Goal: Use online tool/utility: Utilize a website feature to perform a specific function

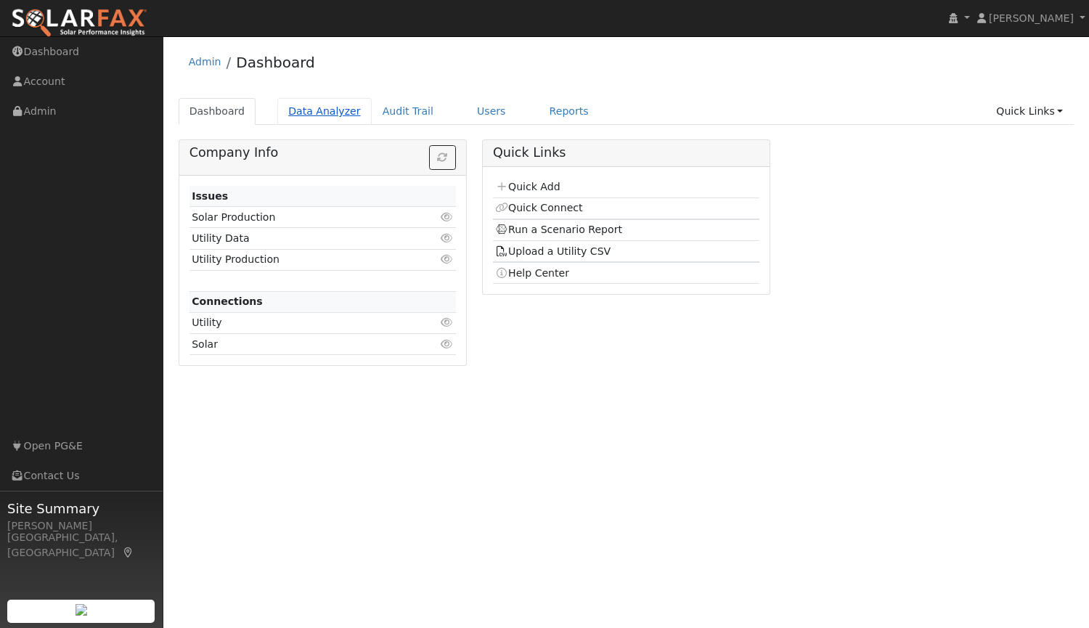
click at [307, 105] on link "Data Analyzer" at bounding box center [324, 111] width 94 height 27
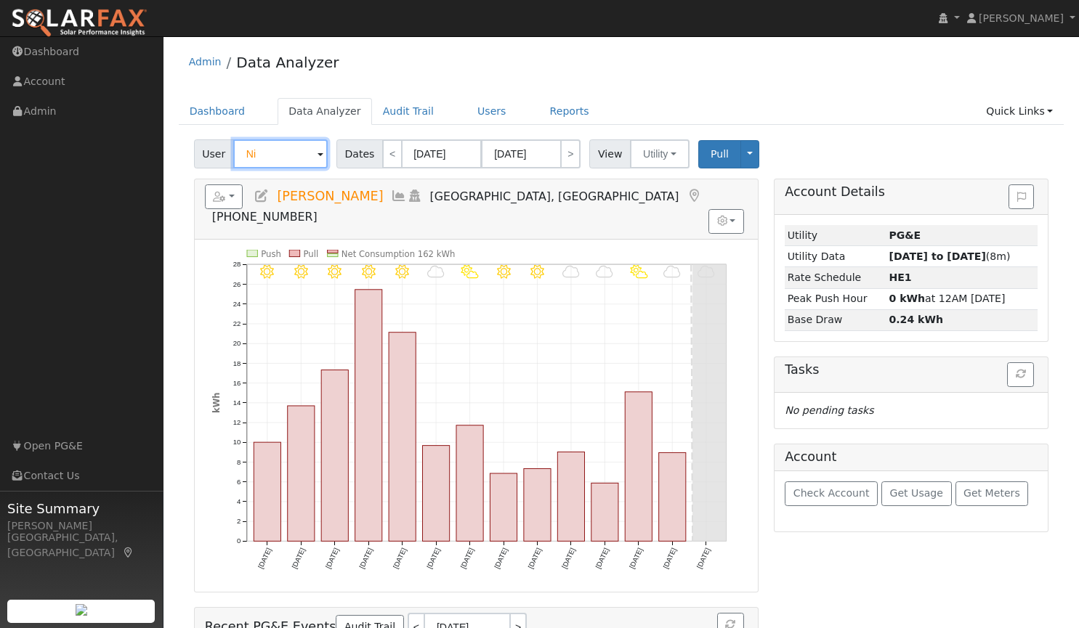
type input "N"
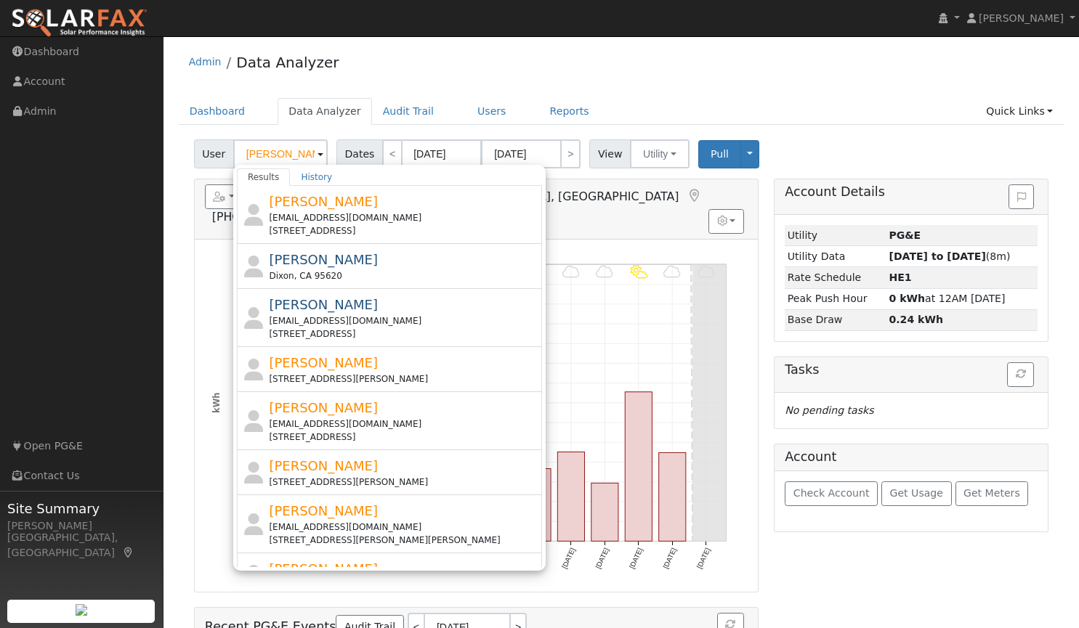
click at [800, 69] on div "Admin Data Analyzer" at bounding box center [621, 66] width 885 height 44
type input "[PERSON_NAME]"
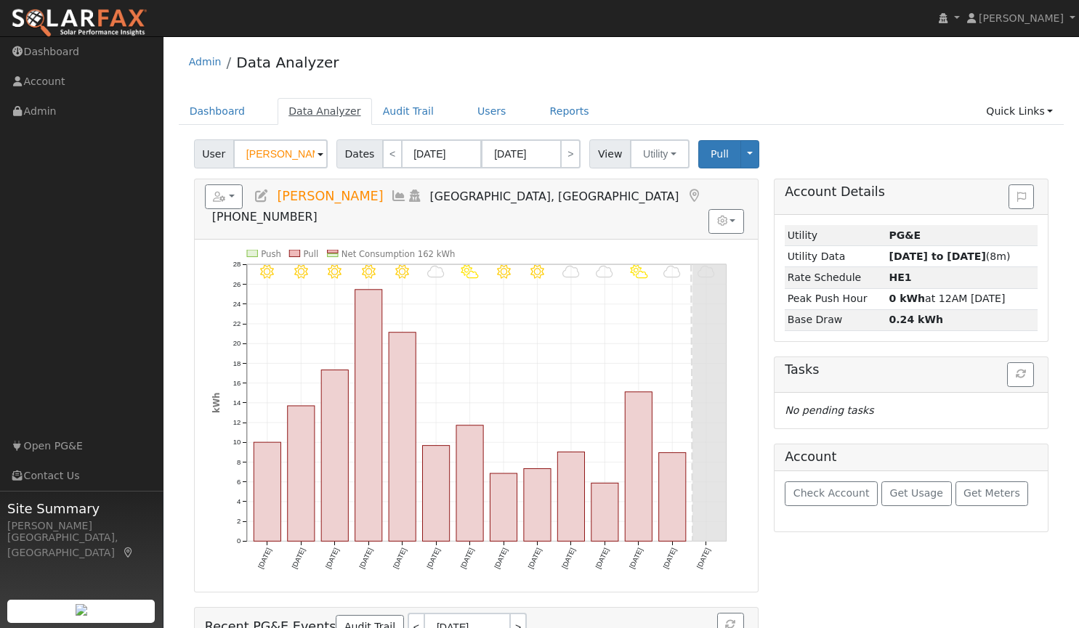
click at [325, 110] on link "Data Analyzer" at bounding box center [324, 111] width 94 height 27
drag, startPoint x: 306, startPoint y: 155, endPoint x: 89, endPoint y: 156, distance: 217.2
click at [89, 156] on div "installed Tim Tedder Tim Tedder Profile My Company Help Center Terms Of Service…" at bounding box center [539, 405] width 1079 height 739
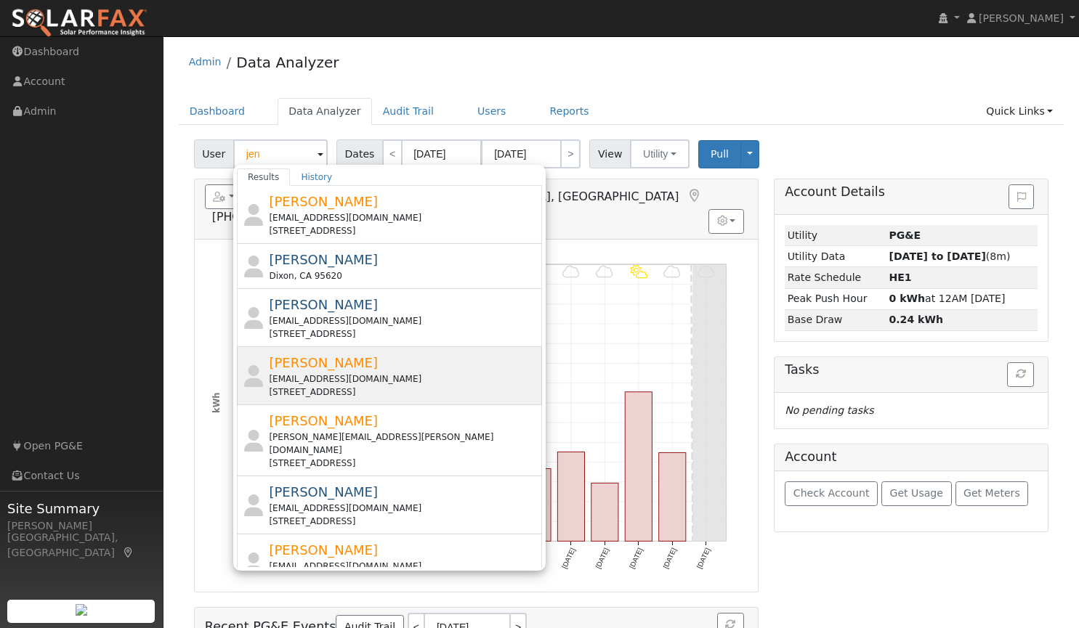
click at [294, 366] on span "[PERSON_NAME]" at bounding box center [323, 362] width 109 height 15
type input "[PERSON_NAME]"
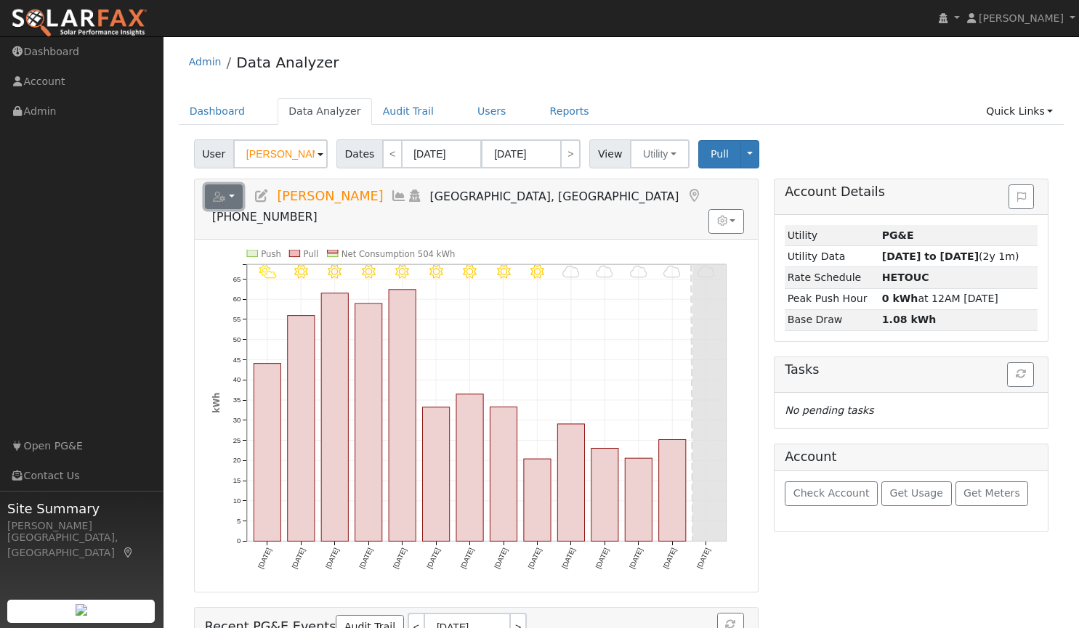
click at [232, 191] on button "button" at bounding box center [224, 196] width 38 height 25
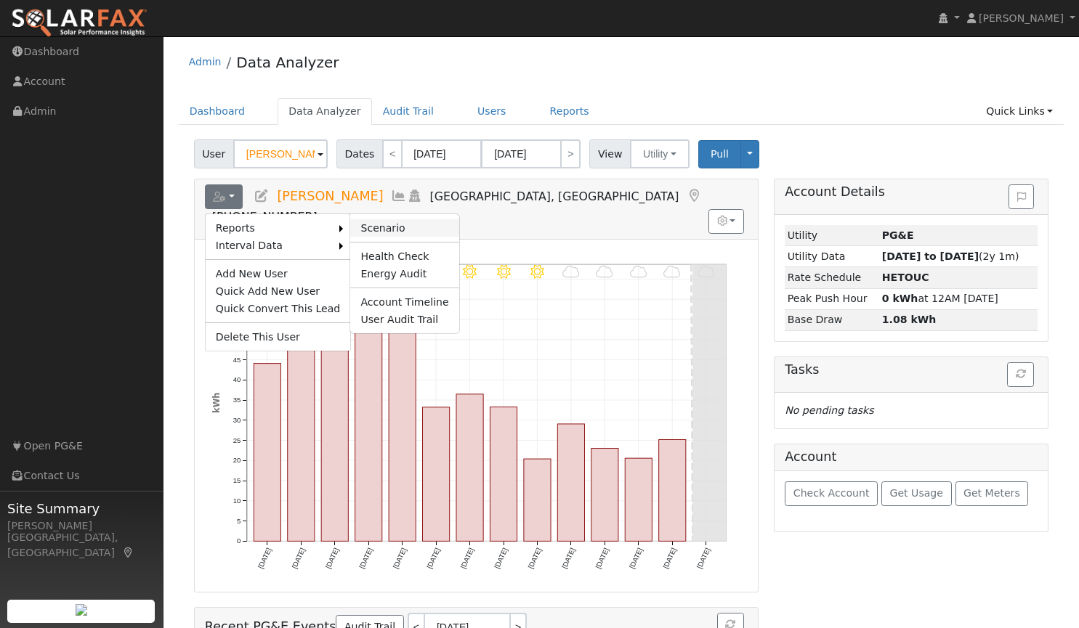
click at [372, 228] on link "Scenario" at bounding box center [404, 227] width 108 height 17
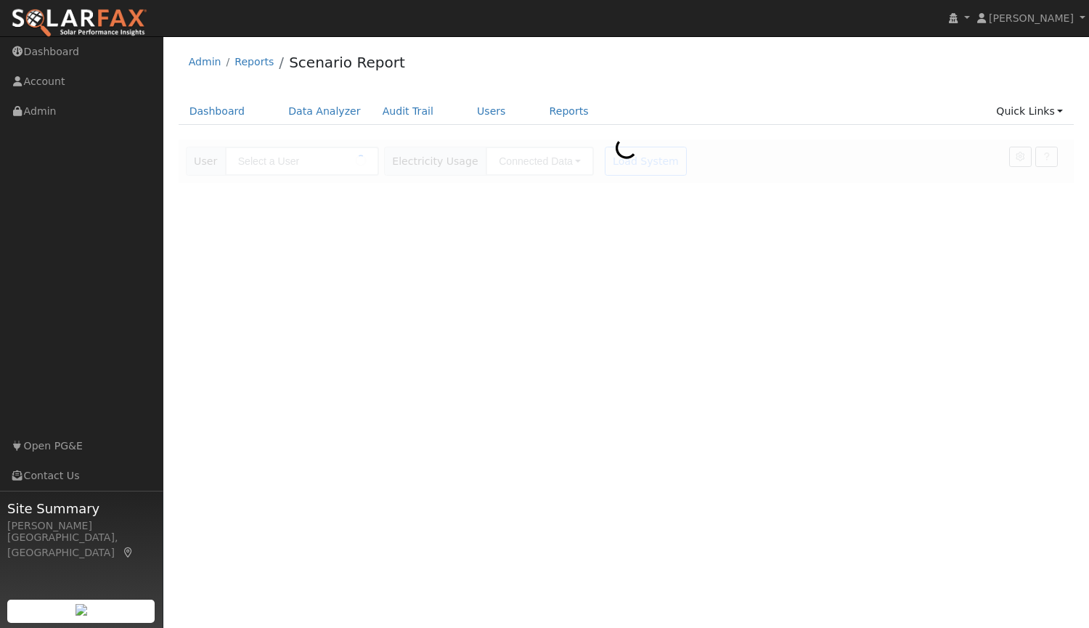
type input "[PERSON_NAME]"
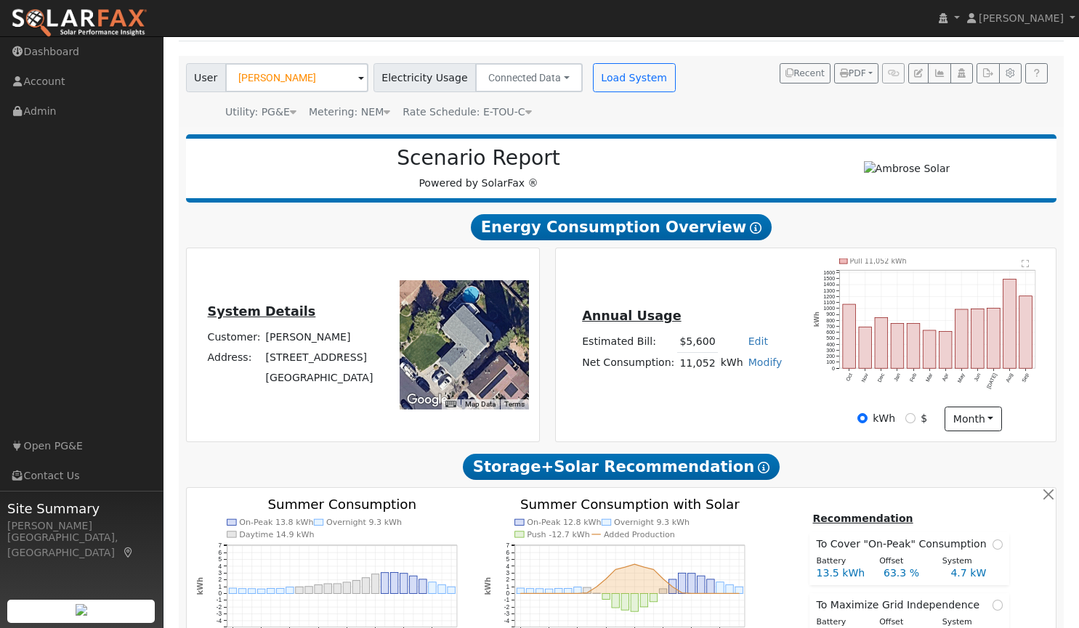
click at [608, 503] on text "Summer Consumption with Solar" at bounding box center [630, 504] width 220 height 15
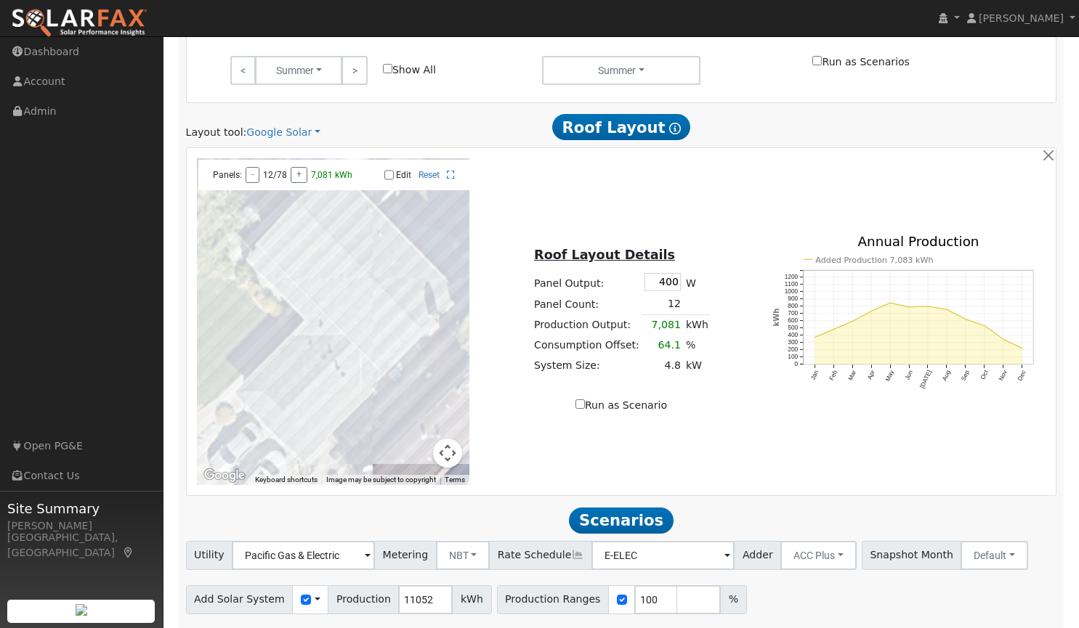
scroll to position [700, 0]
click at [277, 129] on link "Google Solar" at bounding box center [283, 131] width 74 height 15
click at [277, 206] on link "Aurora" at bounding box center [293, 200] width 101 height 20
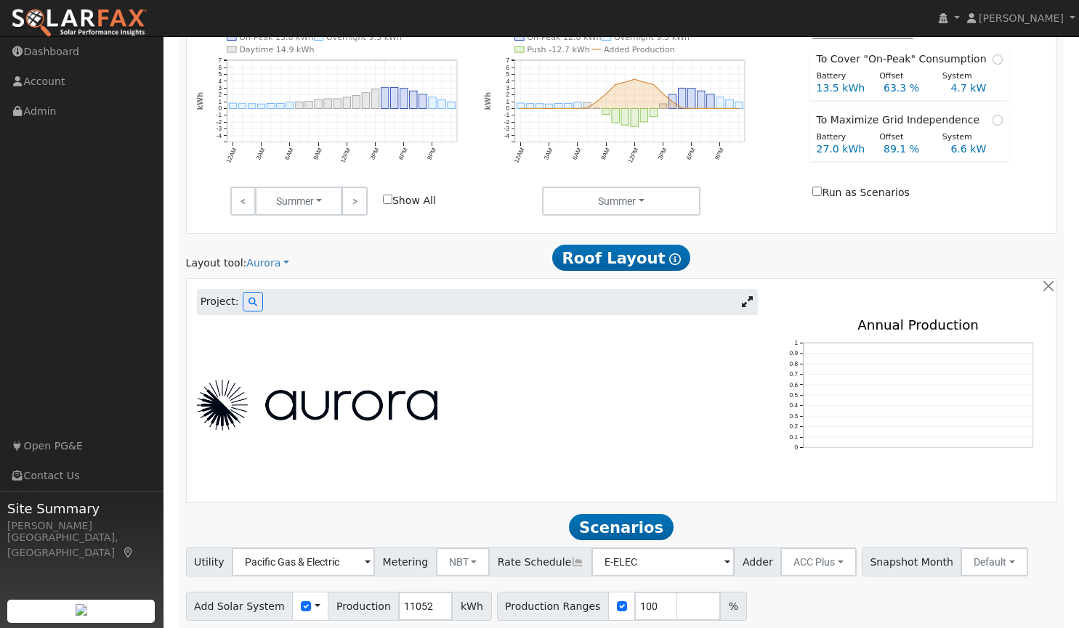
scroll to position [569, 0]
click at [742, 303] on icon at bounding box center [747, 301] width 11 height 11
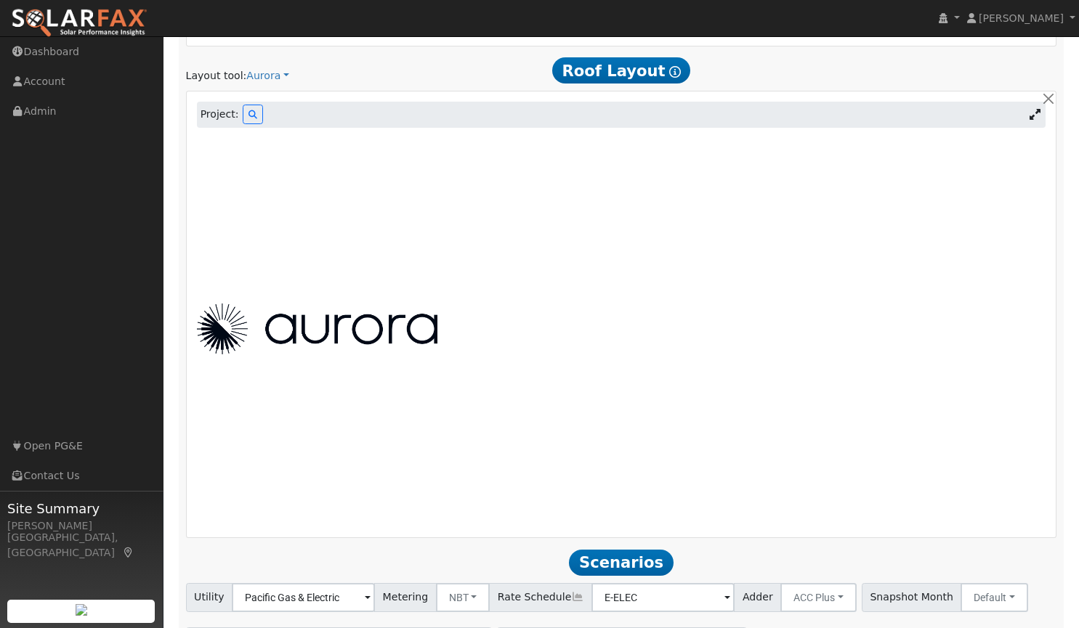
scroll to position [742, 0]
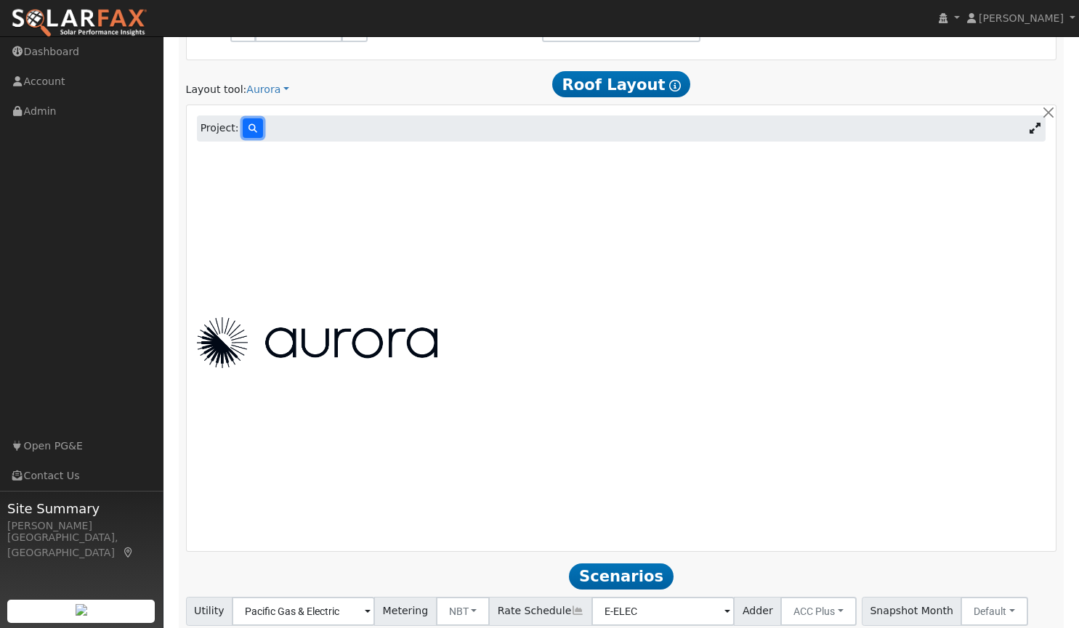
click at [246, 123] on button at bounding box center [253, 128] width 20 height 20
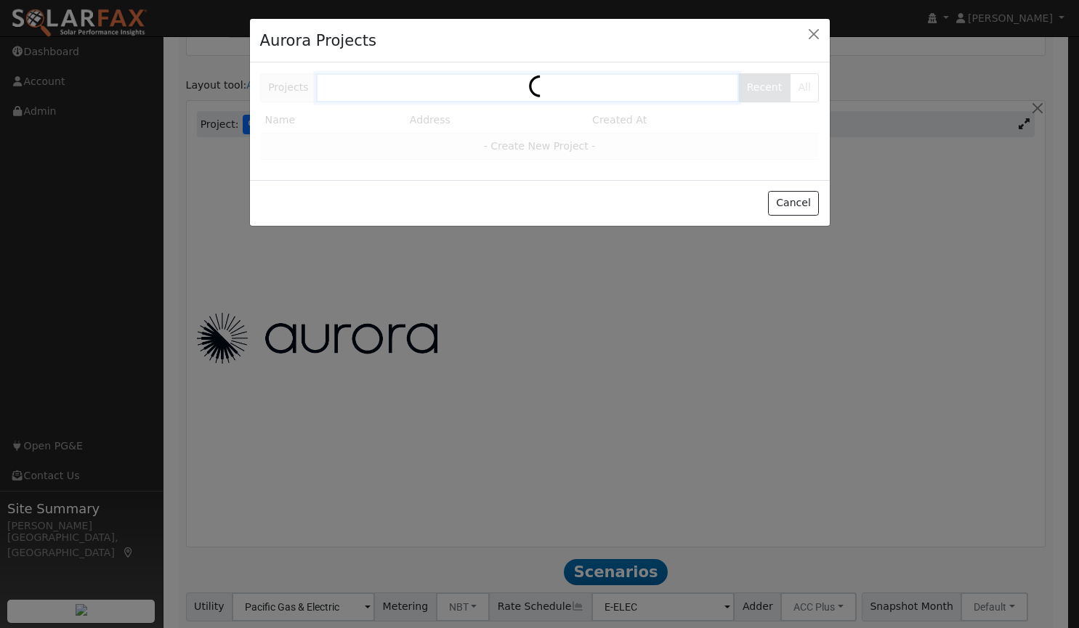
scroll to position [744, 0]
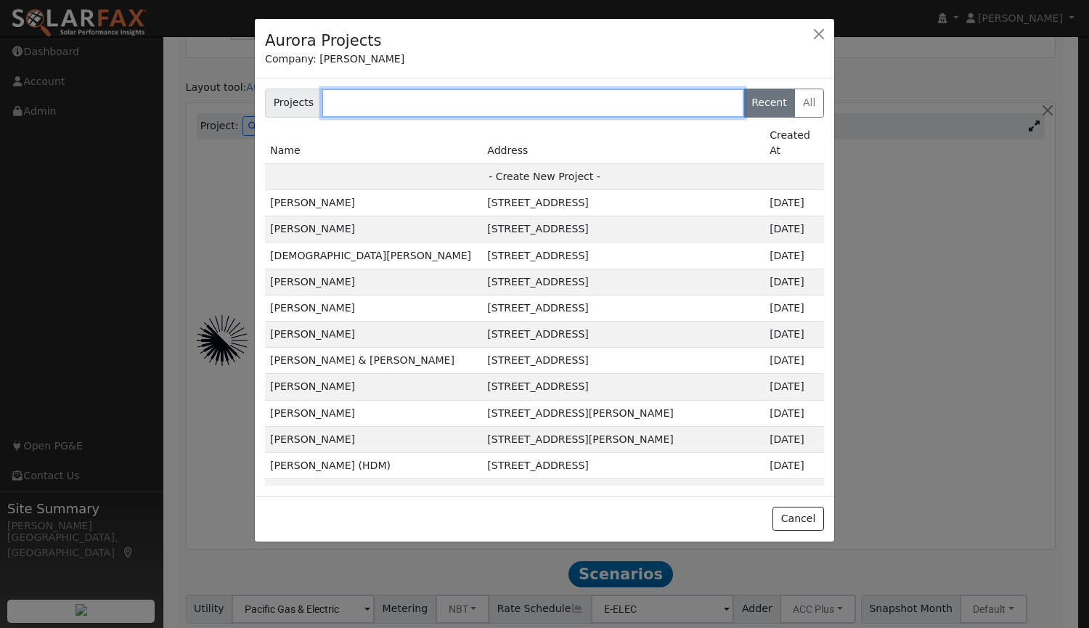
click at [451, 109] on input "text" at bounding box center [533, 103] width 423 height 29
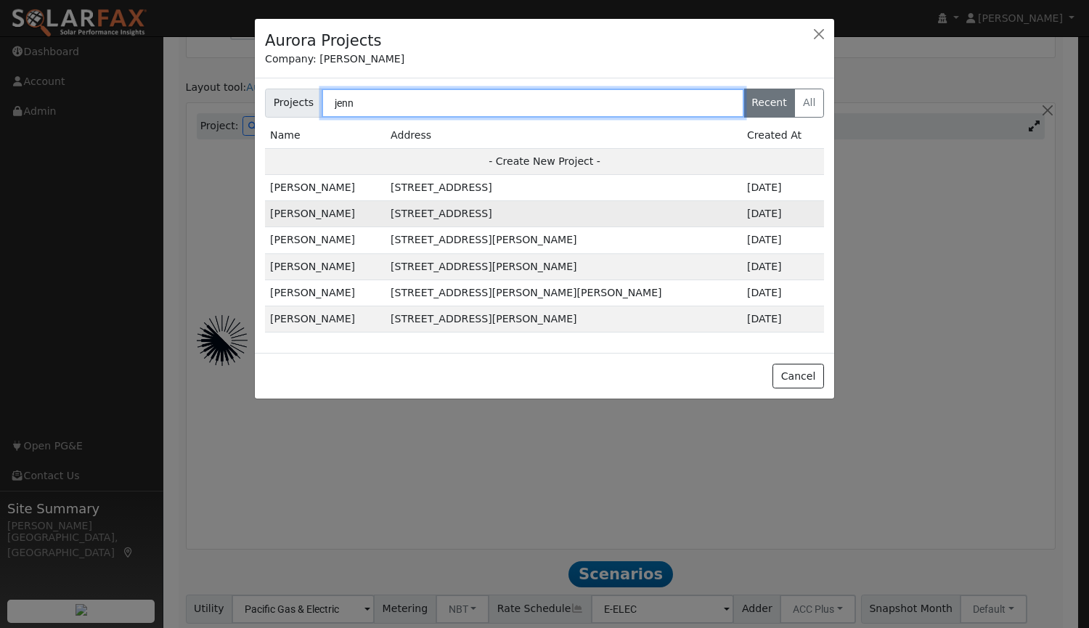
type input "jenn"
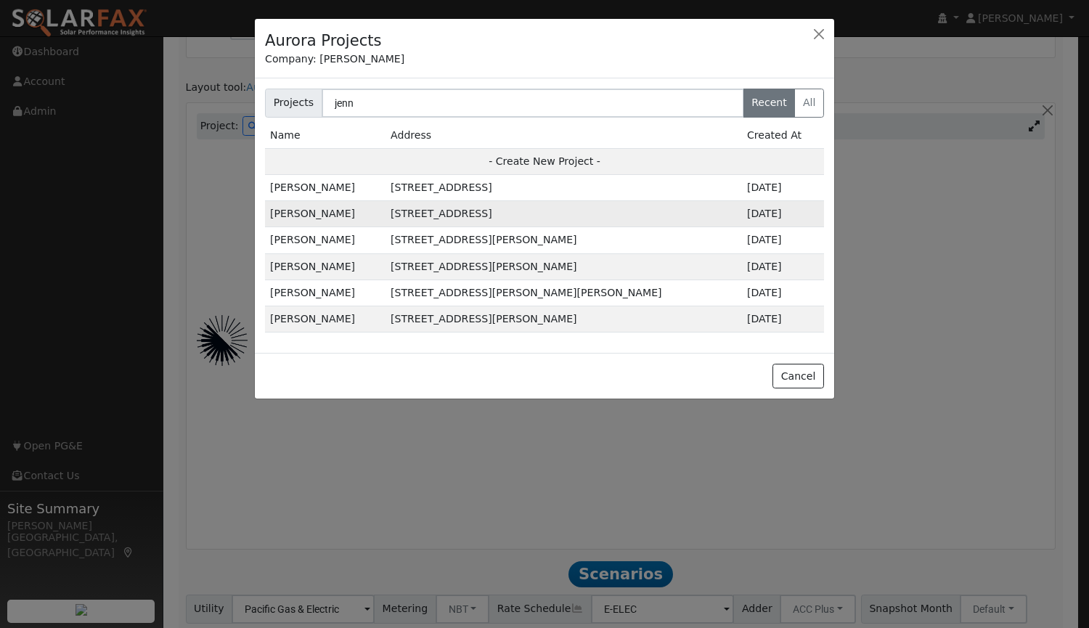
click at [456, 211] on td "3030 Potrero Way, Fairfield, CA 94534, USA" at bounding box center [564, 214] width 357 height 26
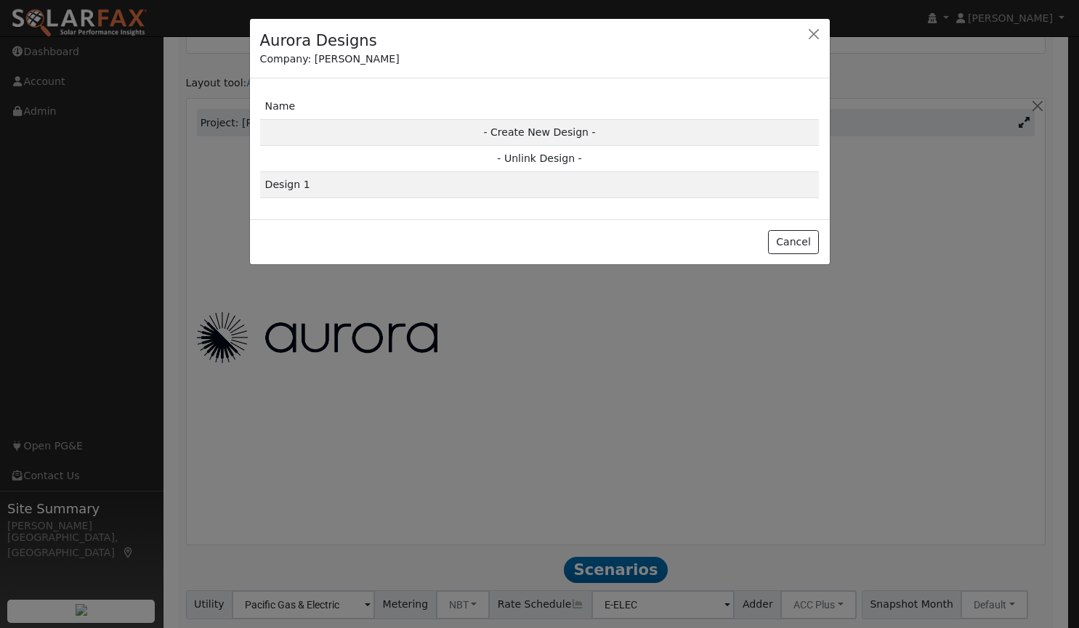
scroll to position [747, 0]
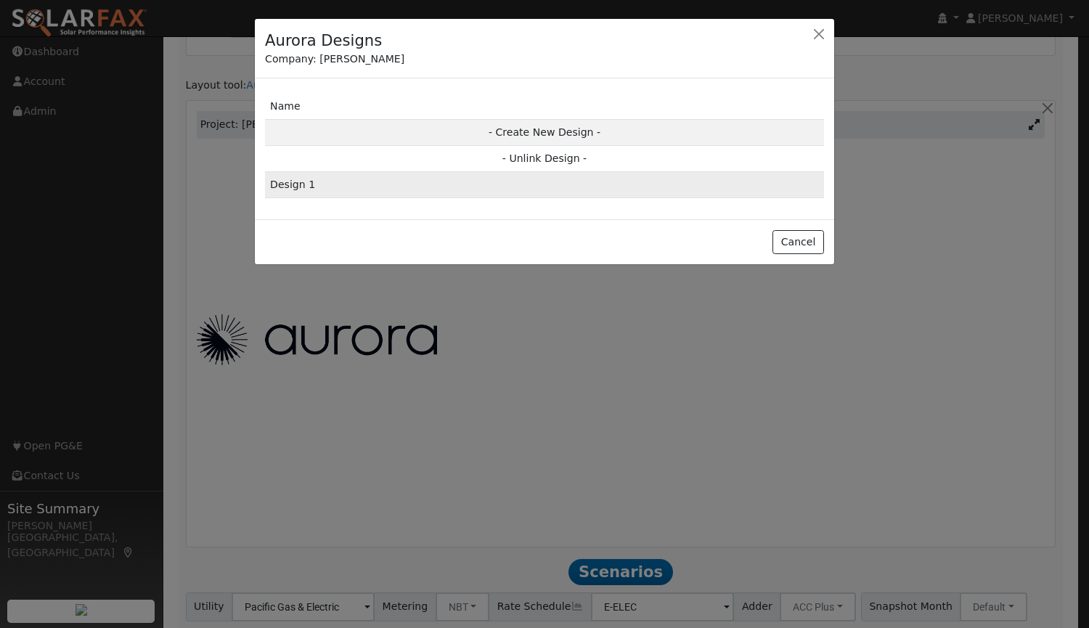
click at [387, 191] on td "Design 1" at bounding box center [544, 185] width 559 height 26
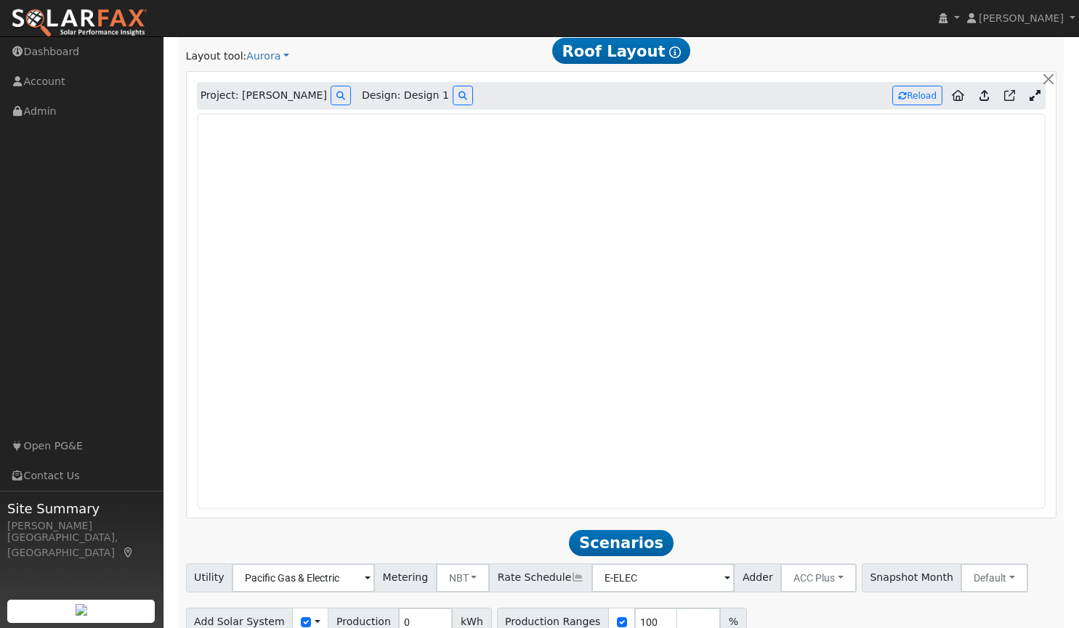
scroll to position [777, 0]
click at [983, 89] on link at bounding box center [983, 94] width 21 height 23
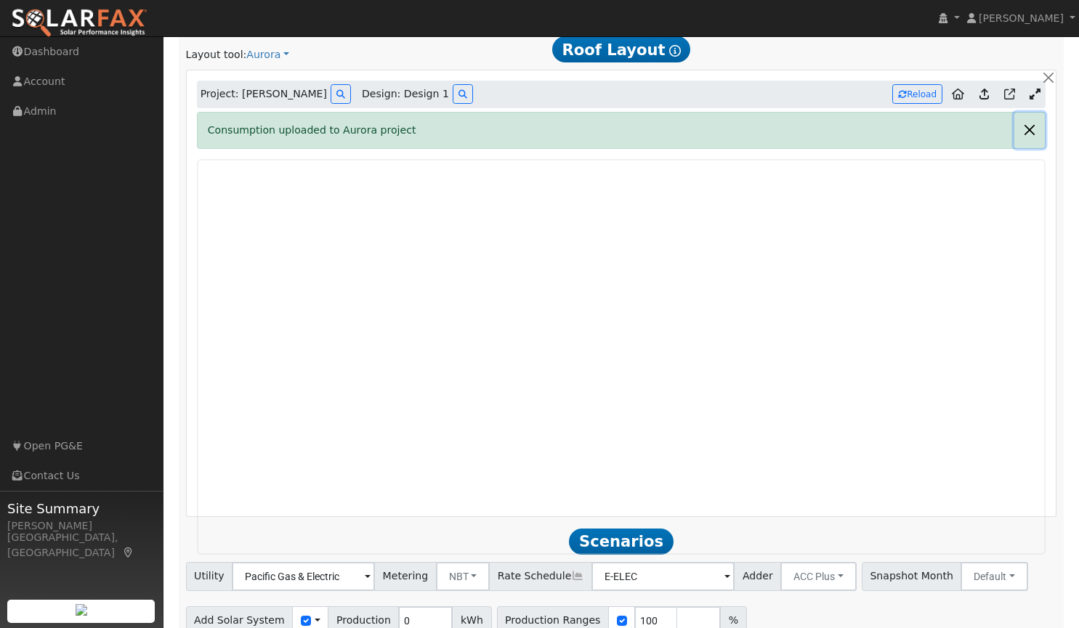
click at [1027, 128] on button "button" at bounding box center [1029, 131] width 31 height 36
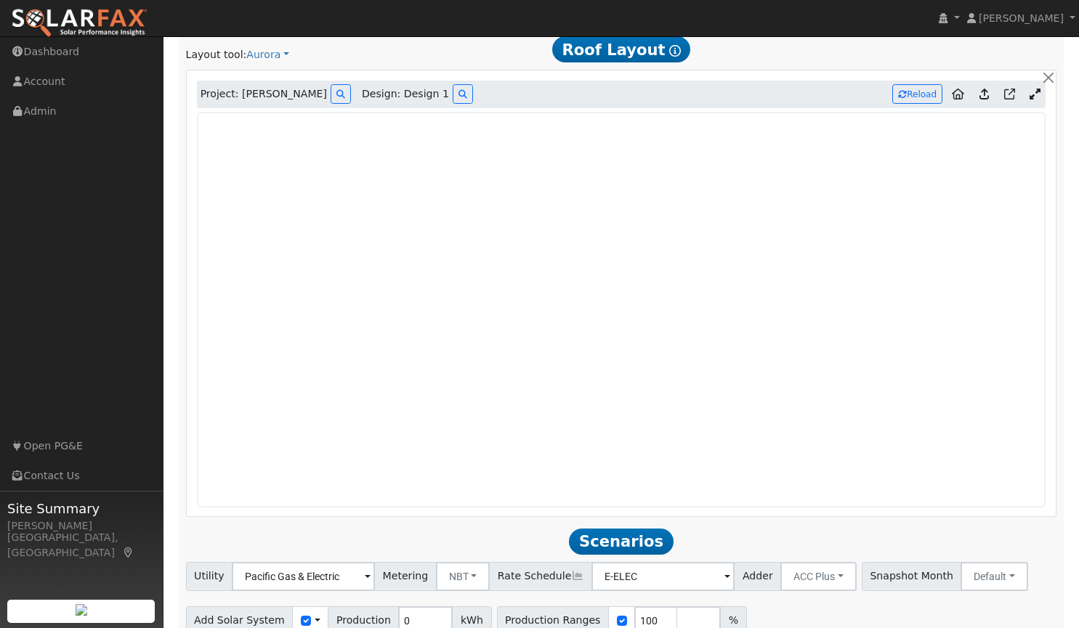
scroll to position [846, 0]
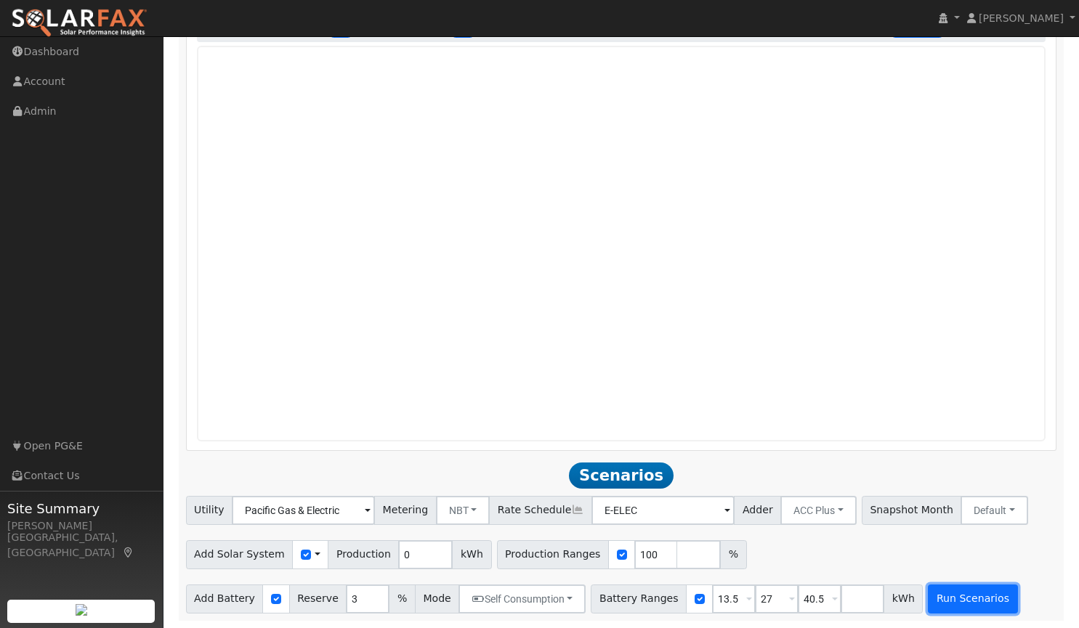
click at [937, 594] on button "Run Scenarios" at bounding box center [971, 599] width 89 height 29
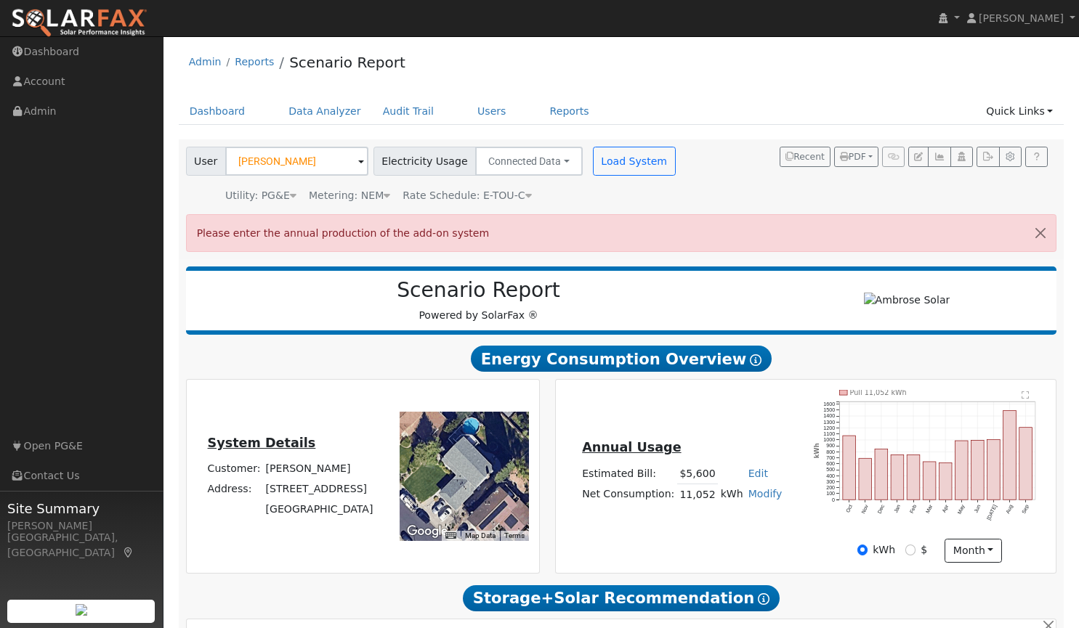
scroll to position [0, 0]
click at [1044, 234] on button "button" at bounding box center [1040, 233] width 31 height 36
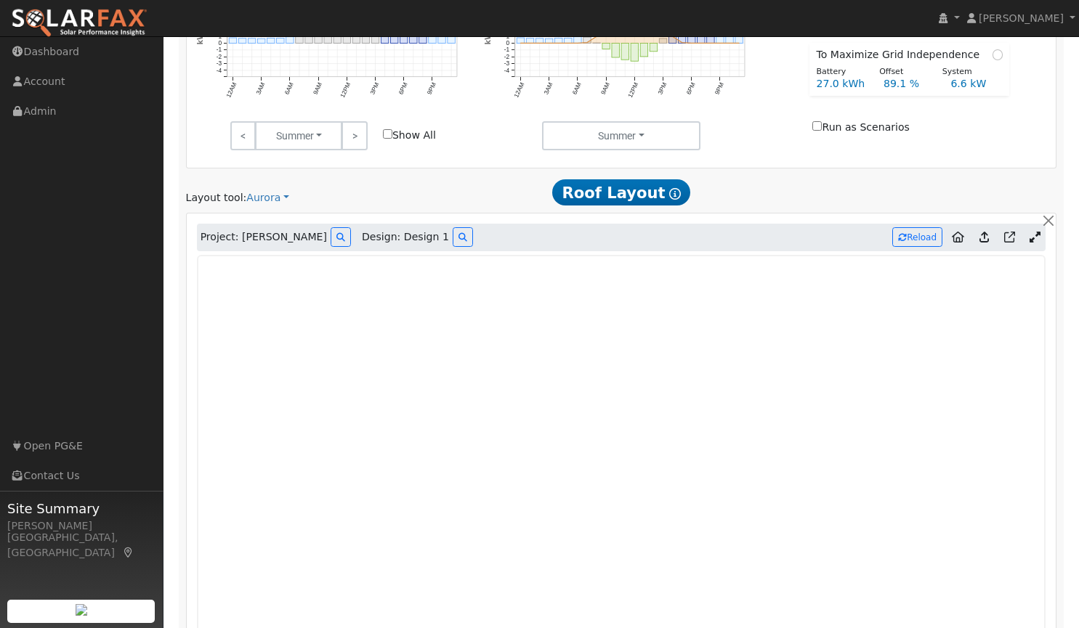
scroll to position [633, 0]
click at [919, 240] on button "Reload" at bounding box center [917, 239] width 50 height 20
type input "16154"
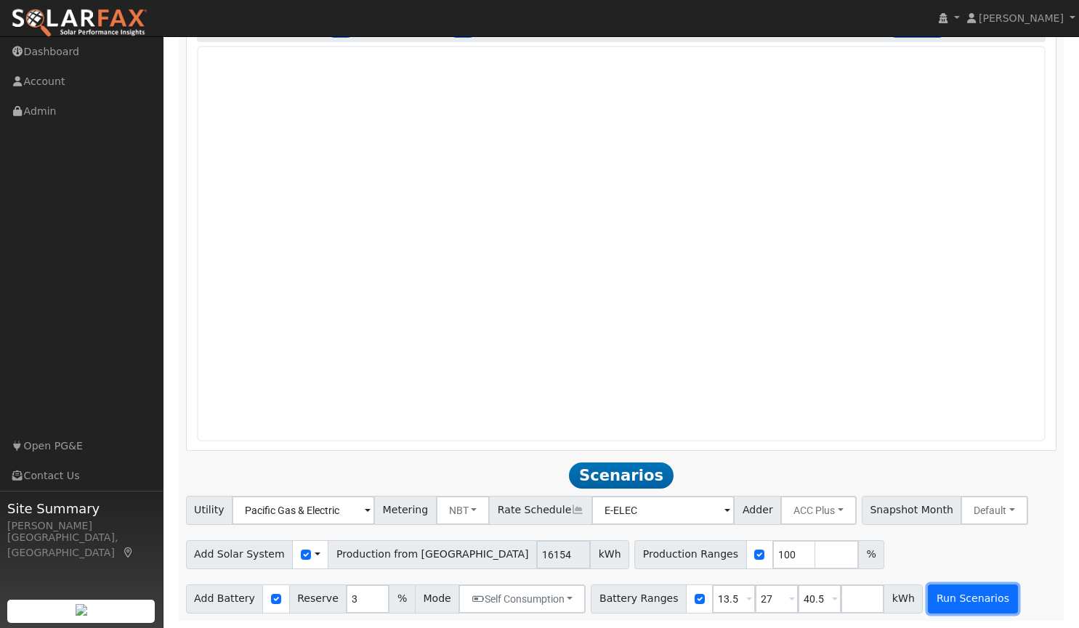
click at [947, 596] on button "Run Scenarios" at bounding box center [971, 599] width 89 height 29
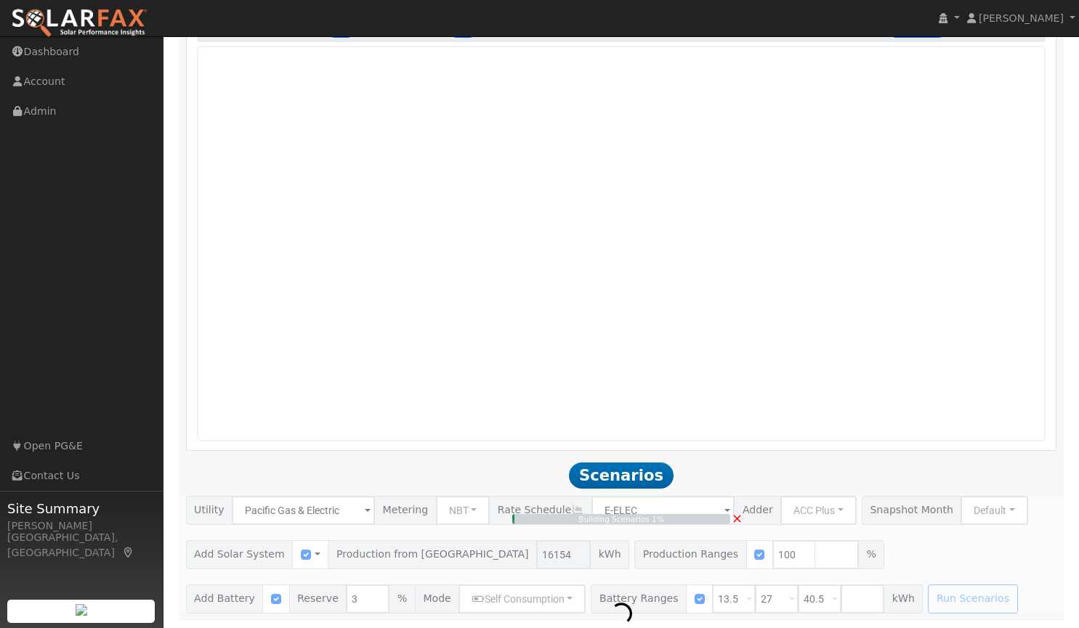
type input "10.8"
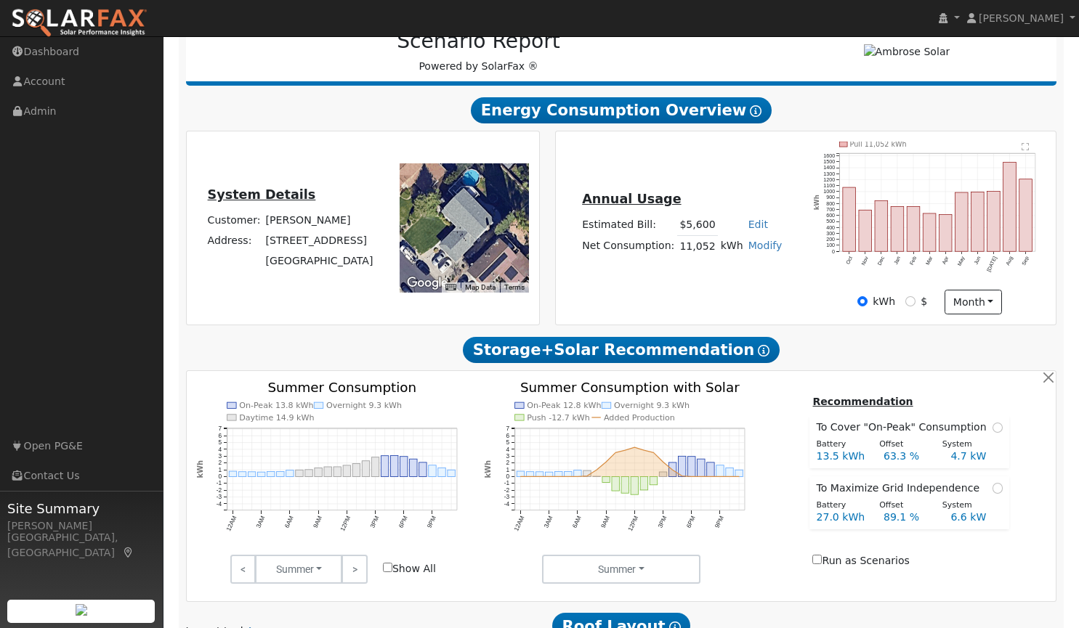
scroll to position [0, 0]
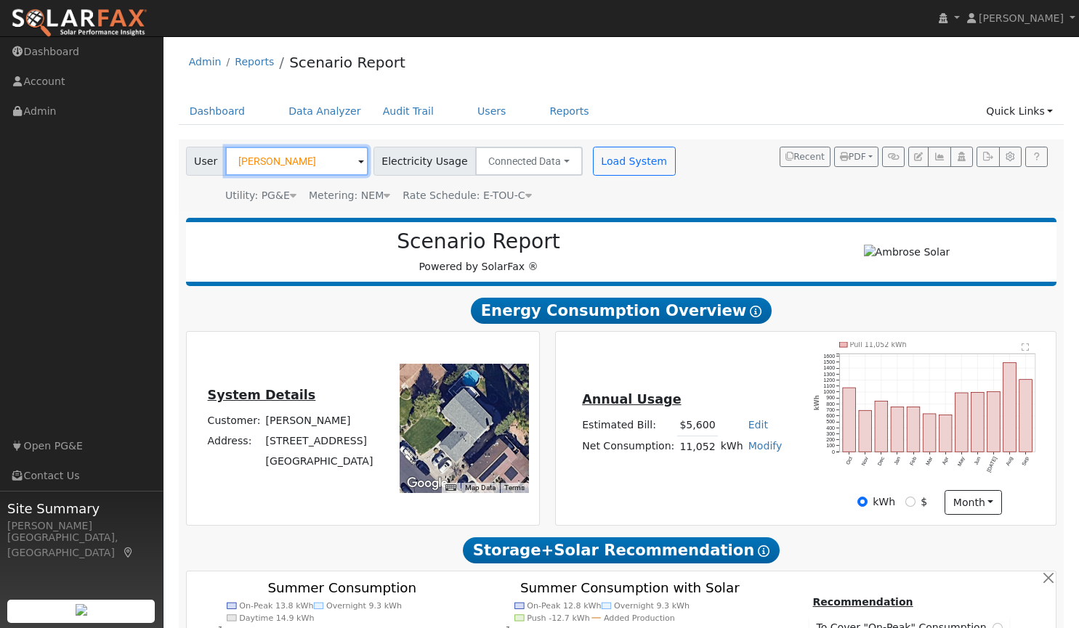
click at [302, 160] on input "[PERSON_NAME]" at bounding box center [296, 161] width 143 height 29
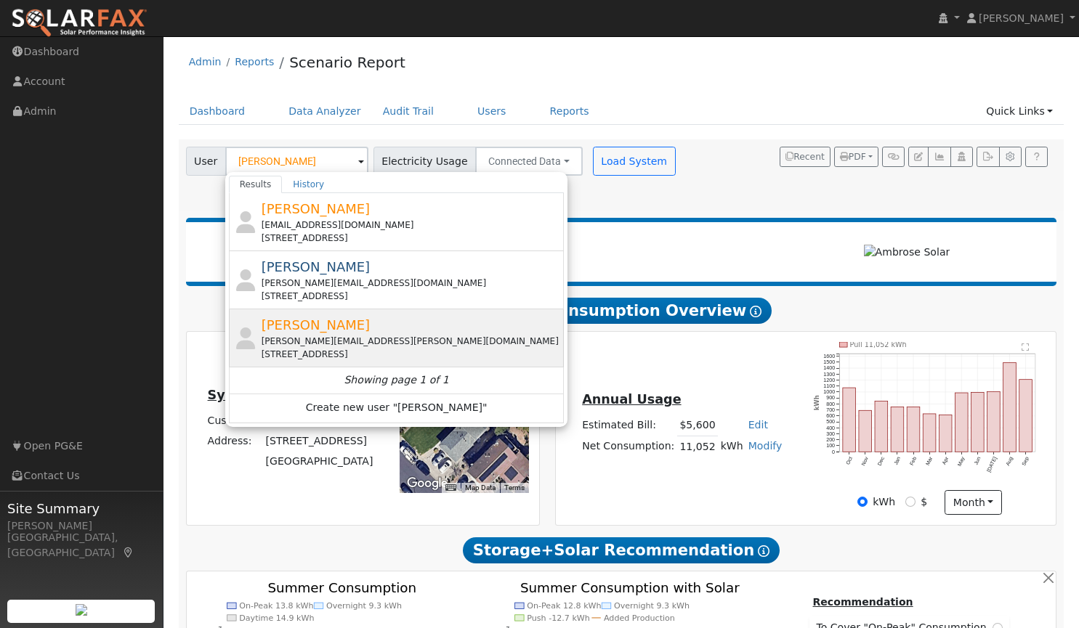
click at [281, 346] on div "[PERSON_NAME][EMAIL_ADDRESS][PERSON_NAME][DOMAIN_NAME]" at bounding box center [411, 341] width 300 height 13
type input "[PERSON_NAME]"
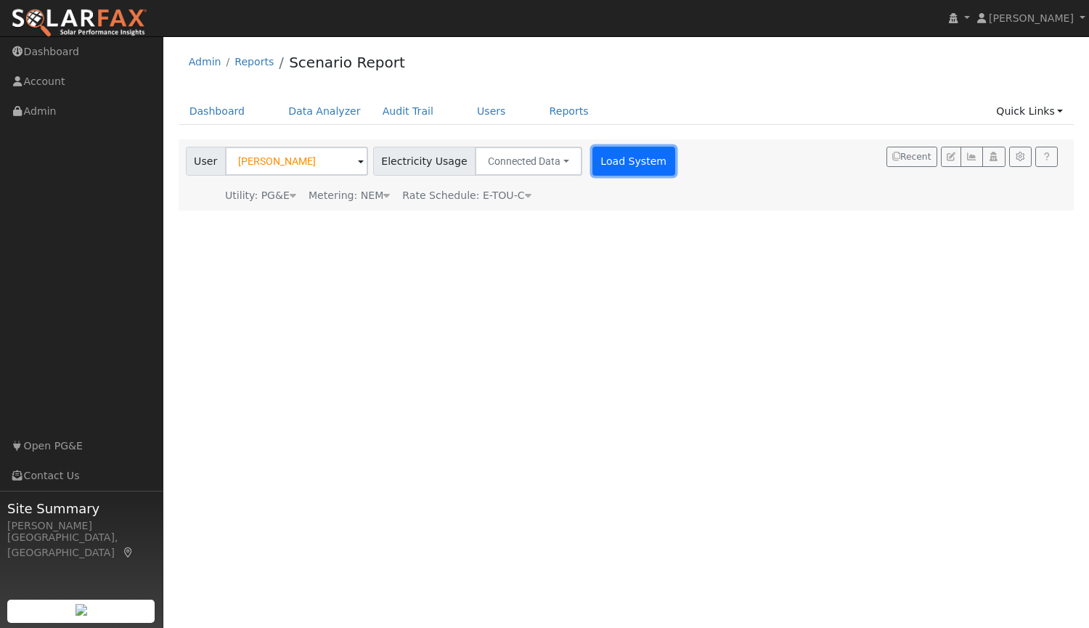
click at [601, 169] on button "Load System" at bounding box center [634, 161] width 83 height 29
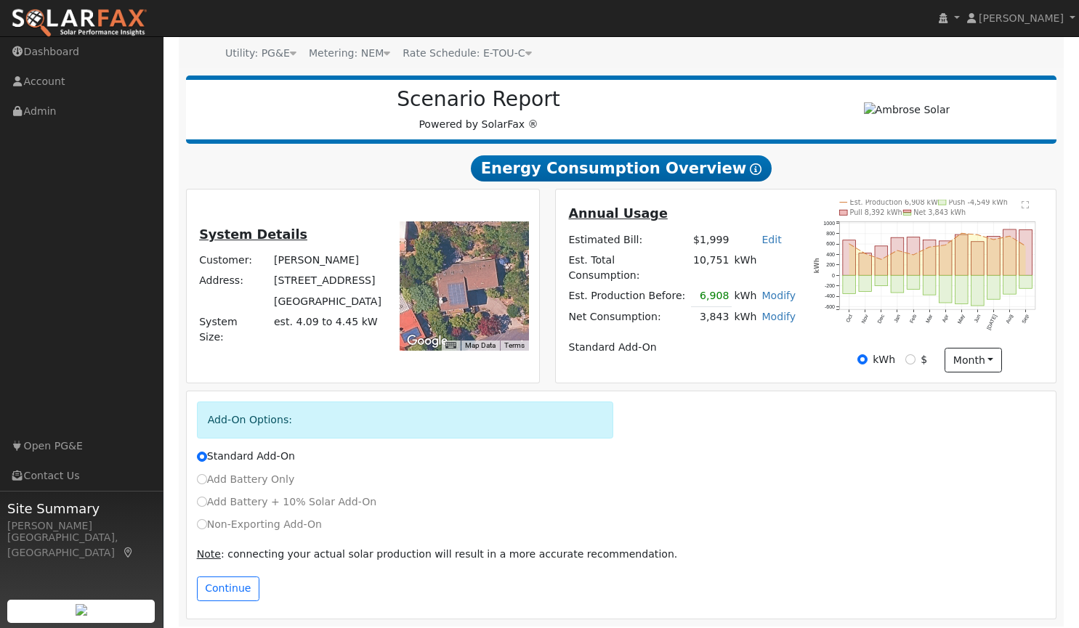
scroll to position [148, 0]
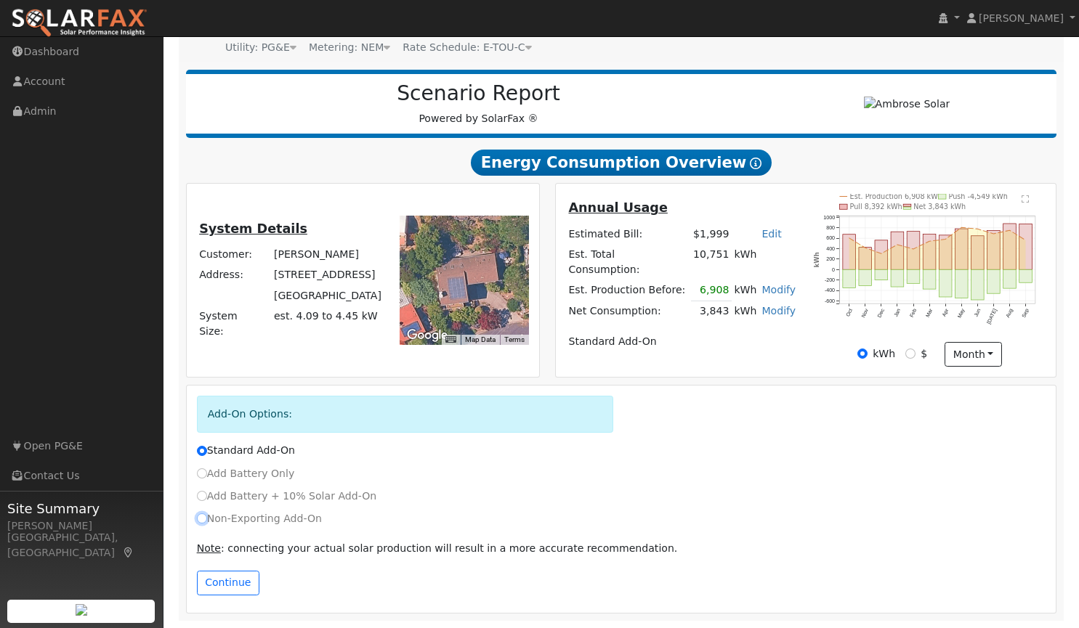
click at [200, 517] on input "Non-Exporting Add-On" at bounding box center [202, 518] width 10 height 10
radio input "true"
radio input "false"
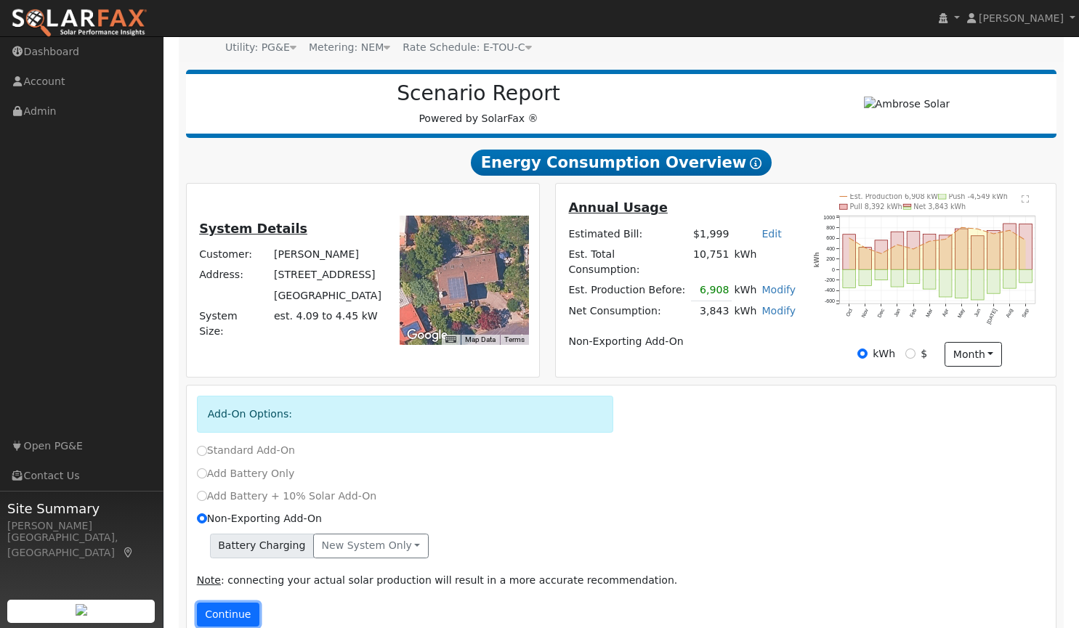
click at [233, 609] on button "Continue" at bounding box center [228, 615] width 62 height 25
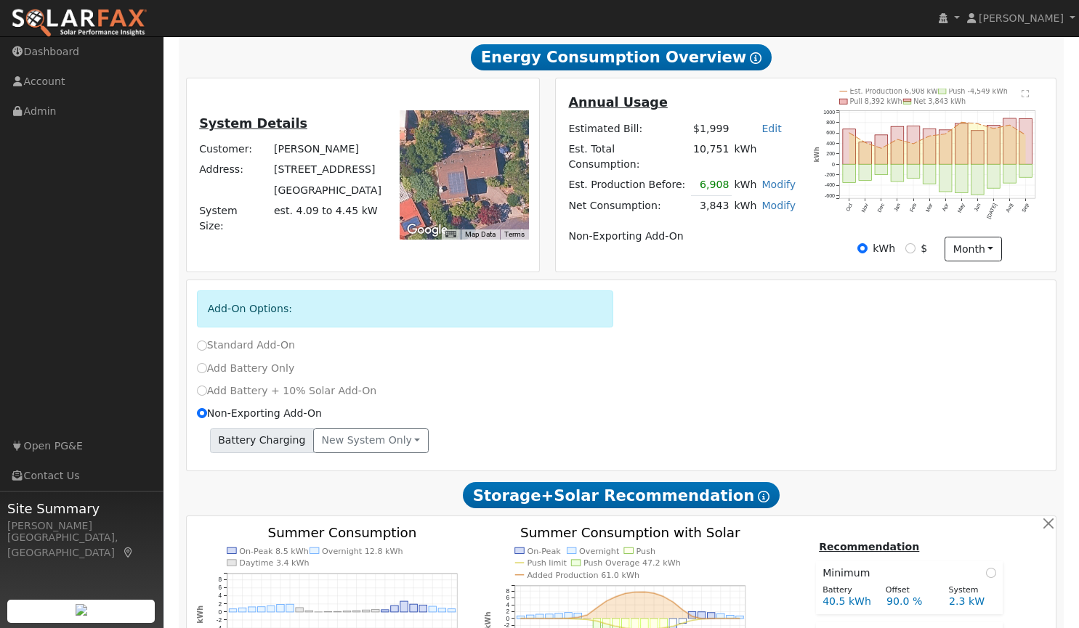
scroll to position [253, 0]
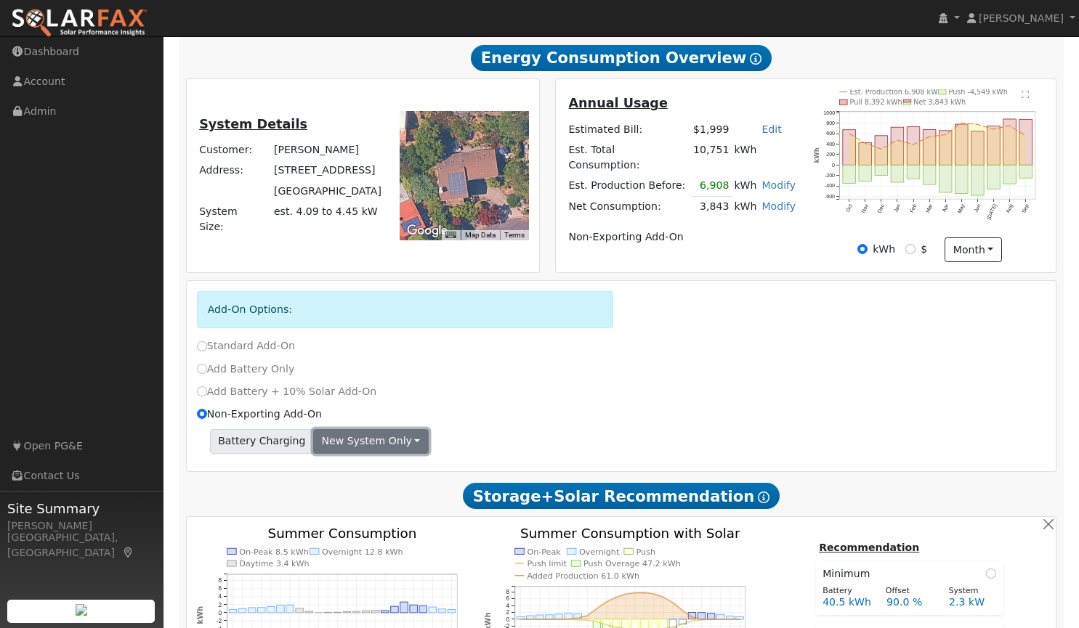
click at [386, 432] on button "New system only" at bounding box center [370, 441] width 115 height 25
click at [353, 490] on link "Both systems" at bounding box center [368, 492] width 108 height 20
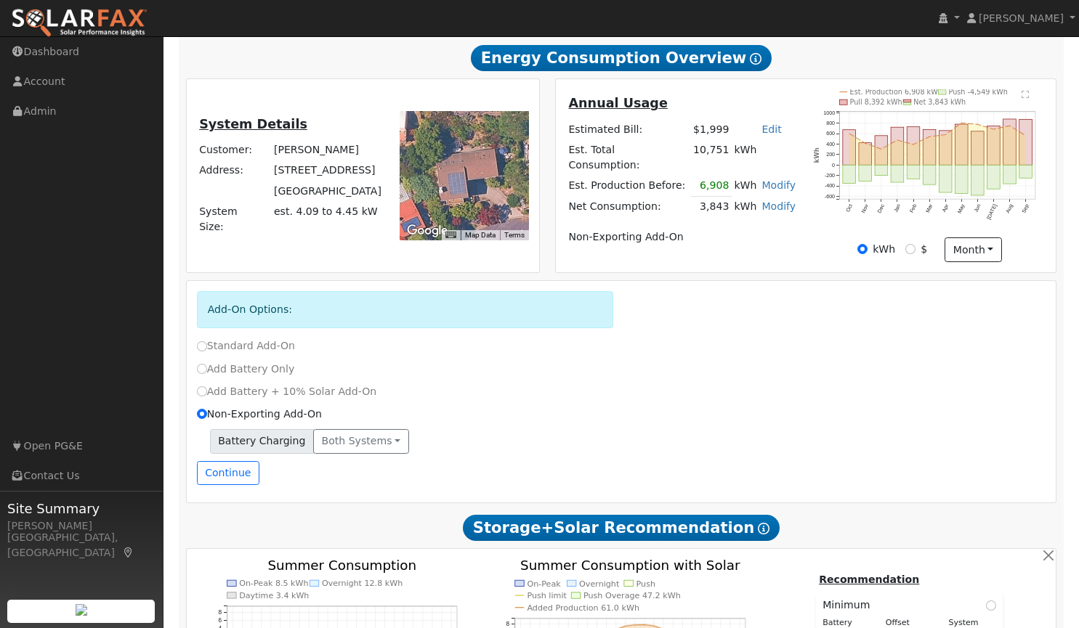
click at [582, 431] on div "Battery Charging Both systems New system only Both systems" at bounding box center [621, 441] width 849 height 25
click at [216, 473] on button "Continue" at bounding box center [228, 473] width 62 height 25
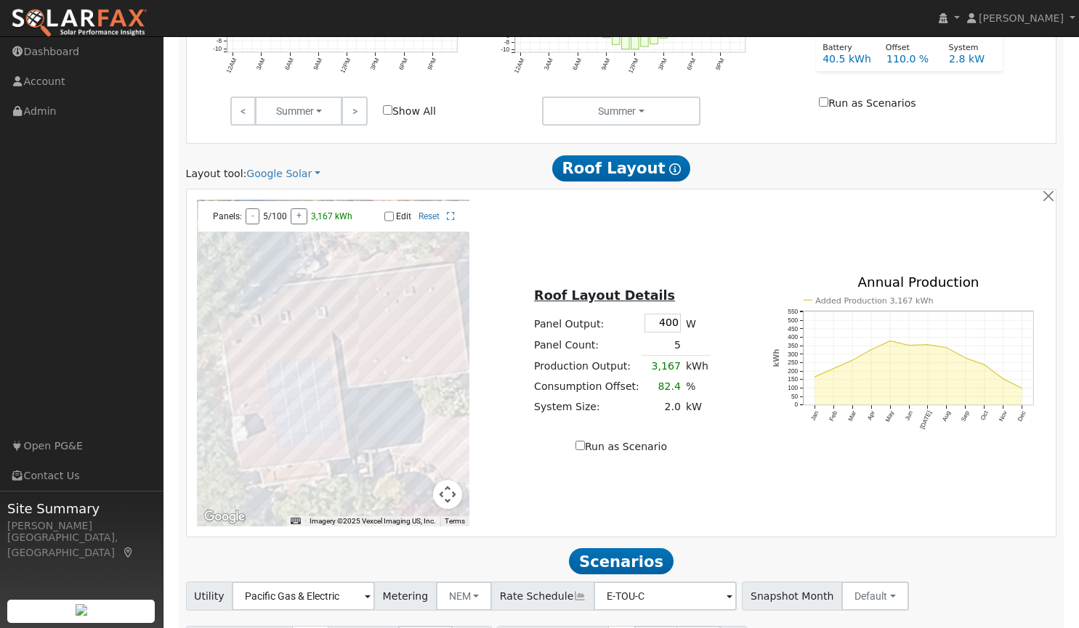
scroll to position [858, 0]
click at [266, 176] on link "Google Solar" at bounding box center [283, 172] width 74 height 15
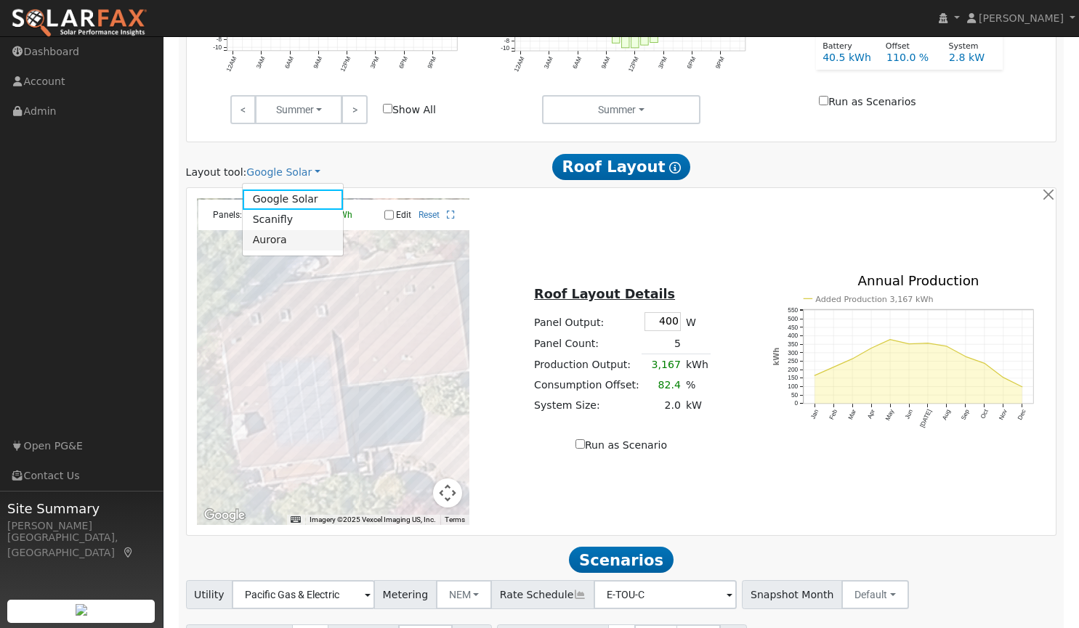
click at [277, 238] on link "Aurora" at bounding box center [293, 240] width 101 height 20
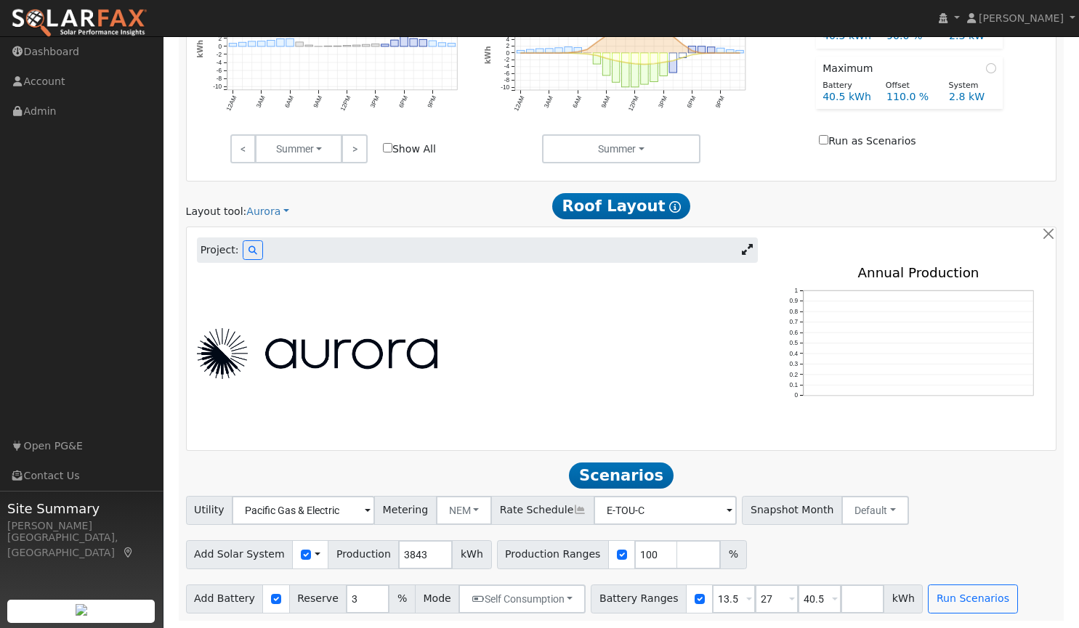
scroll to position [821, 0]
click at [243, 245] on button at bounding box center [253, 250] width 20 height 20
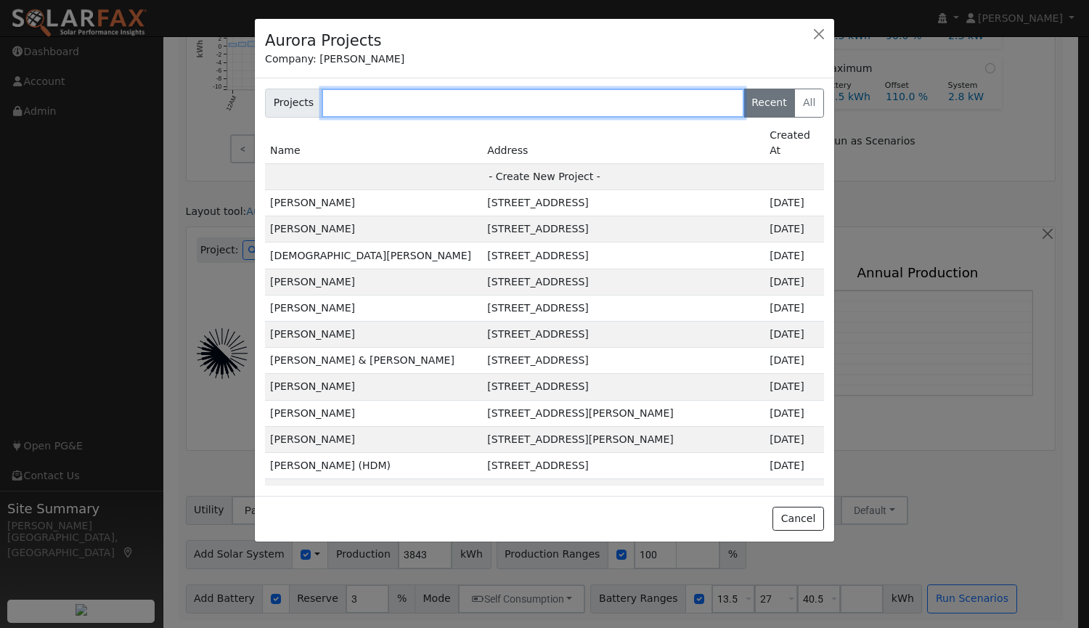
click at [425, 100] on input "text" at bounding box center [533, 103] width 423 height 29
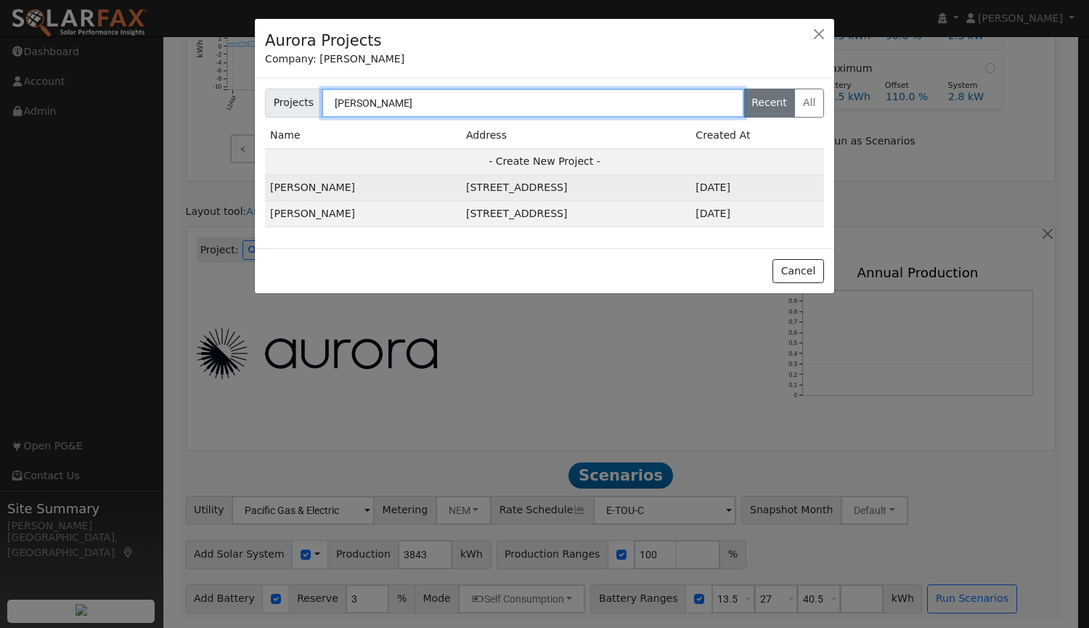
type input "[PERSON_NAME]"
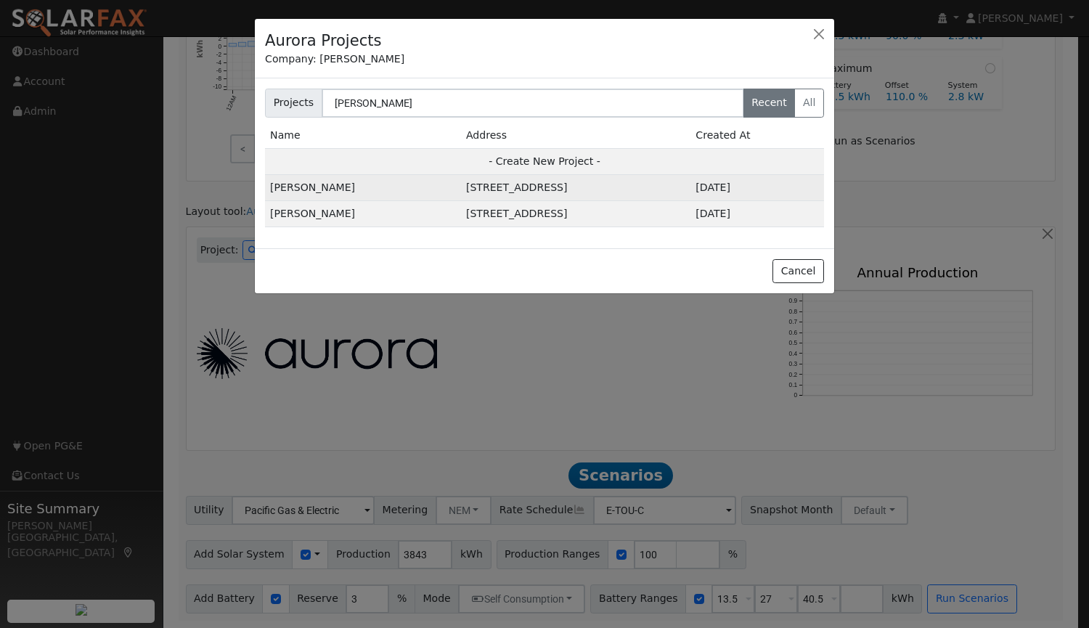
click at [312, 193] on td "[PERSON_NAME]" at bounding box center [363, 188] width 196 height 26
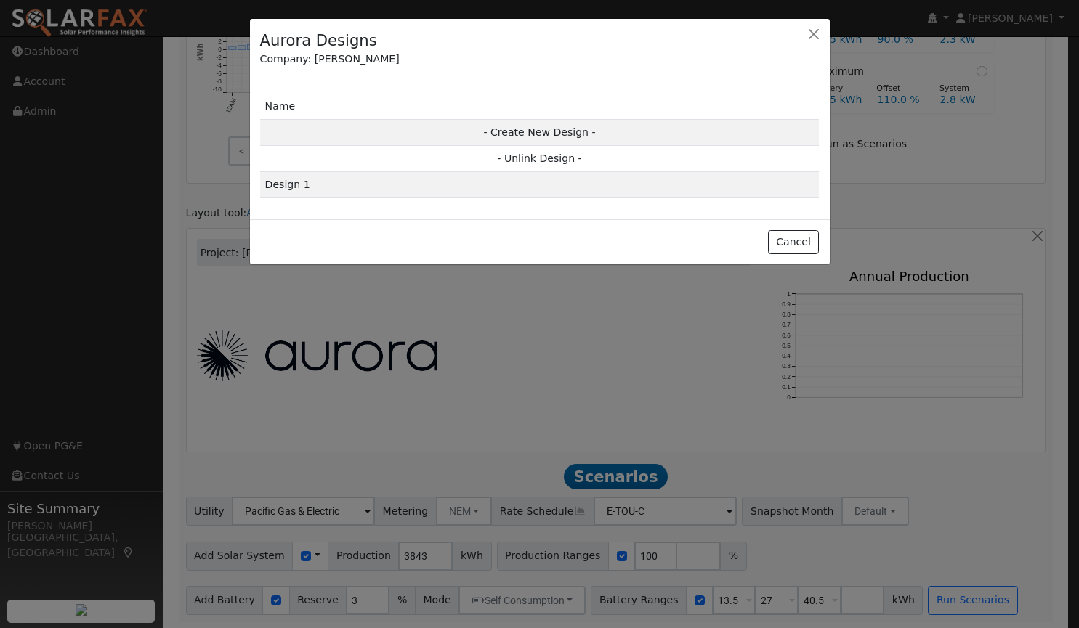
scroll to position [823, 0]
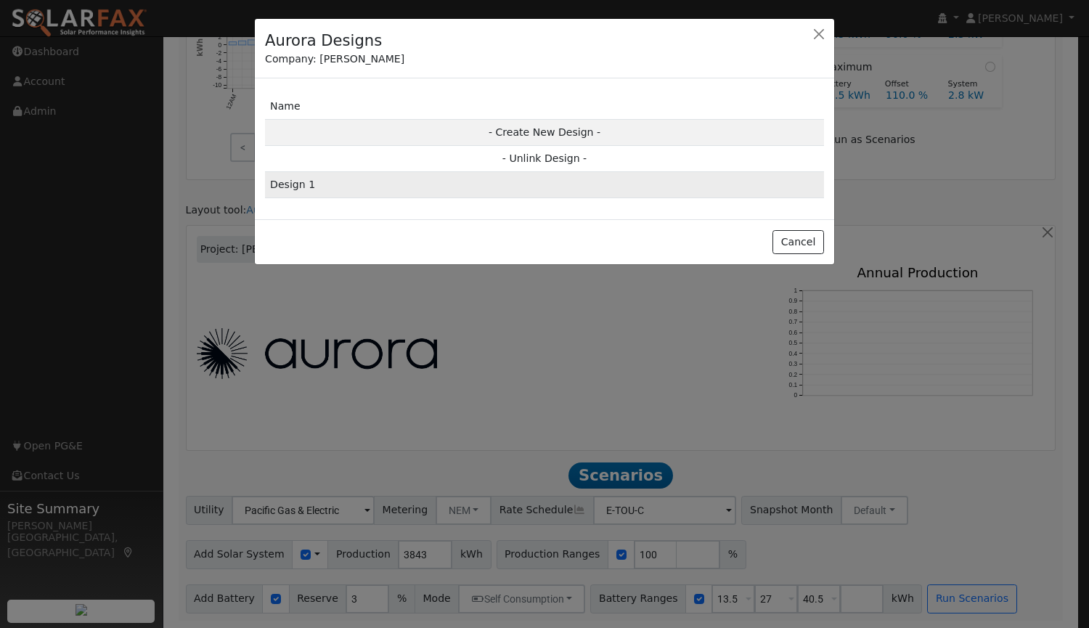
click at [601, 185] on td "Design 1" at bounding box center [544, 185] width 559 height 26
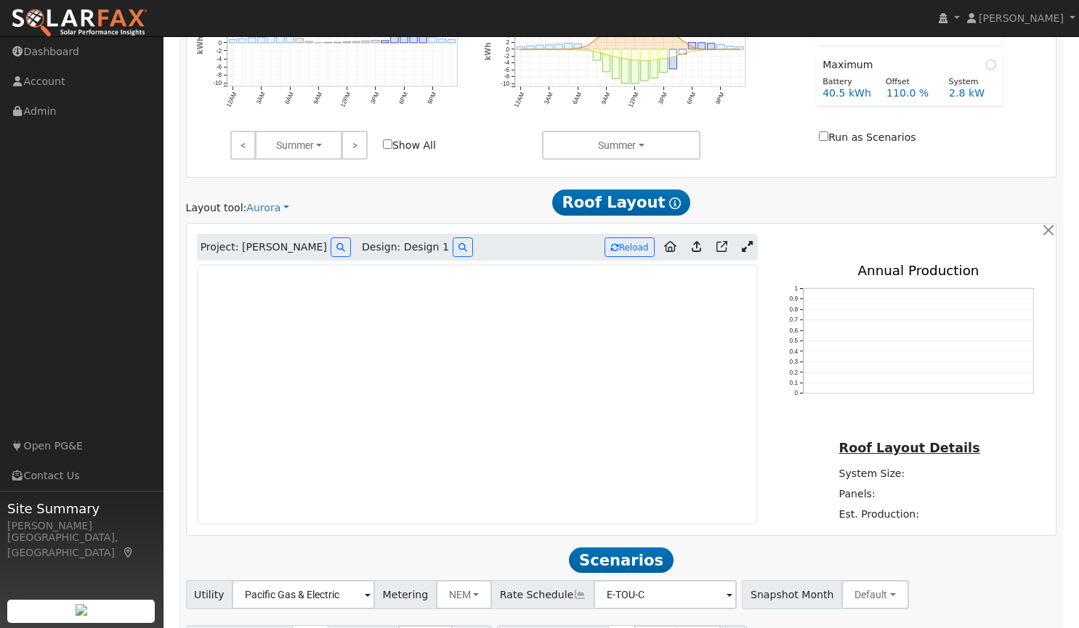
click at [744, 251] on icon at bounding box center [747, 246] width 11 height 11
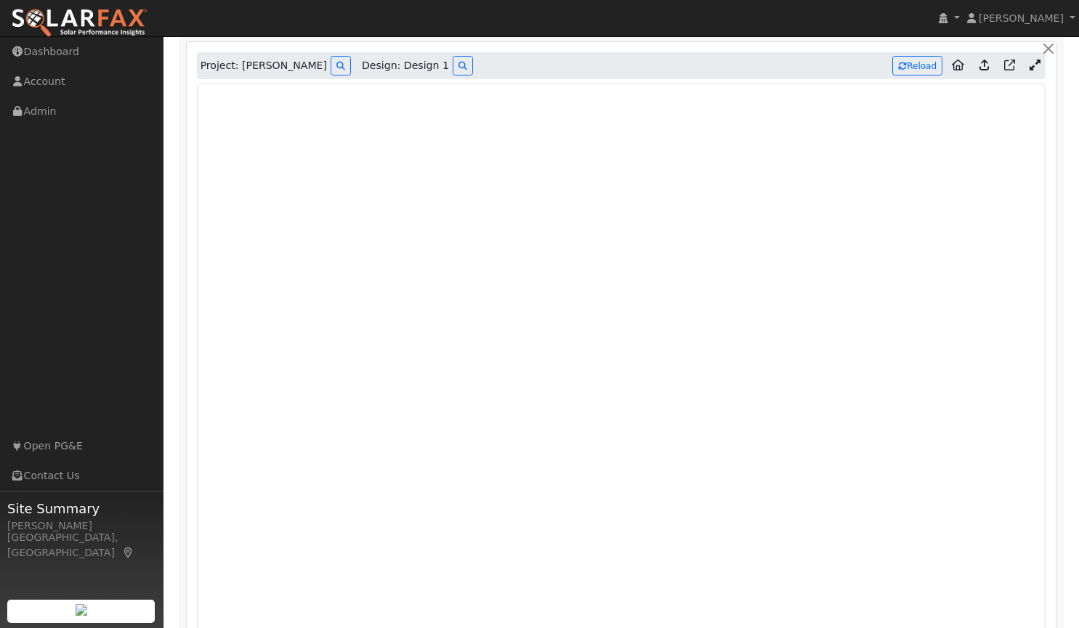
scroll to position [1007, 0]
click at [917, 64] on button "Reload" at bounding box center [917, 63] width 50 height 20
click at [981, 61] on icon at bounding box center [983, 62] width 9 height 11
type input "5663"
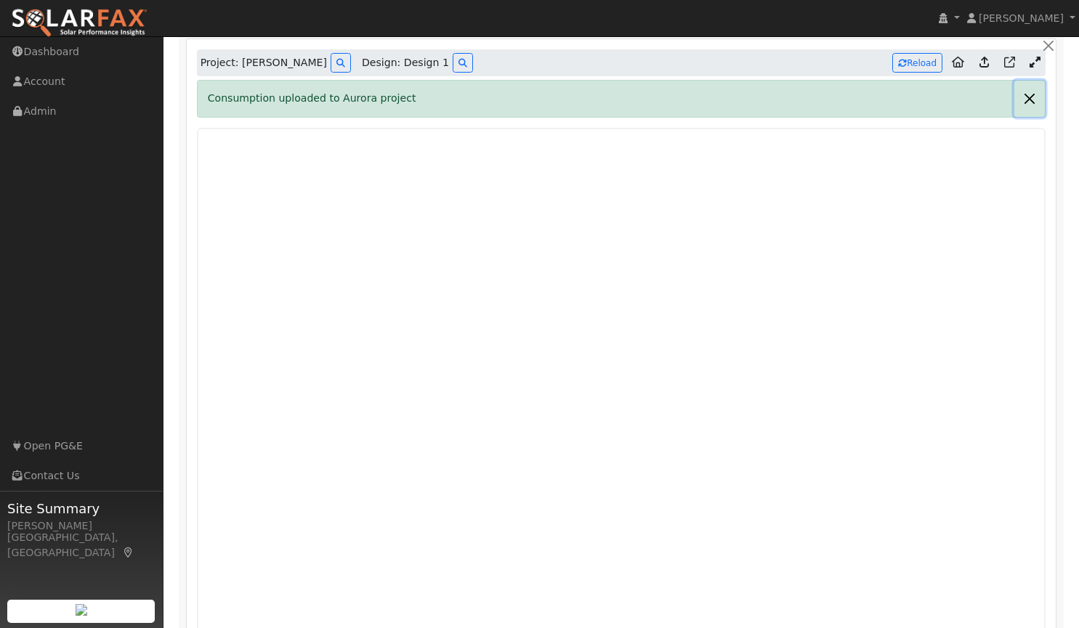
click at [1028, 103] on button "button" at bounding box center [1029, 99] width 31 height 36
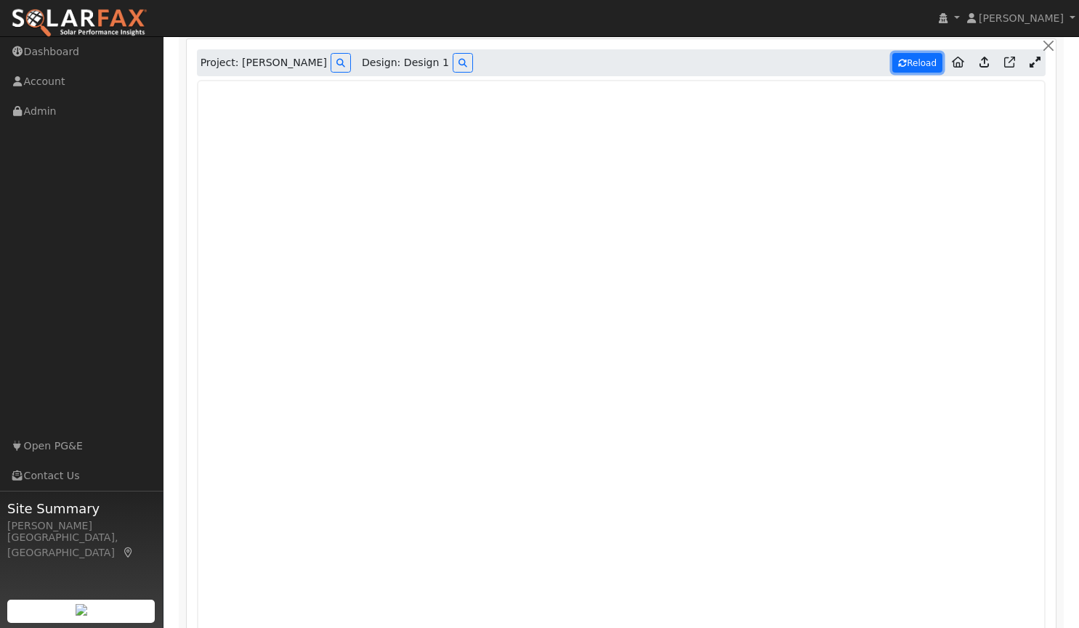
click at [914, 70] on button "Reload" at bounding box center [917, 63] width 50 height 20
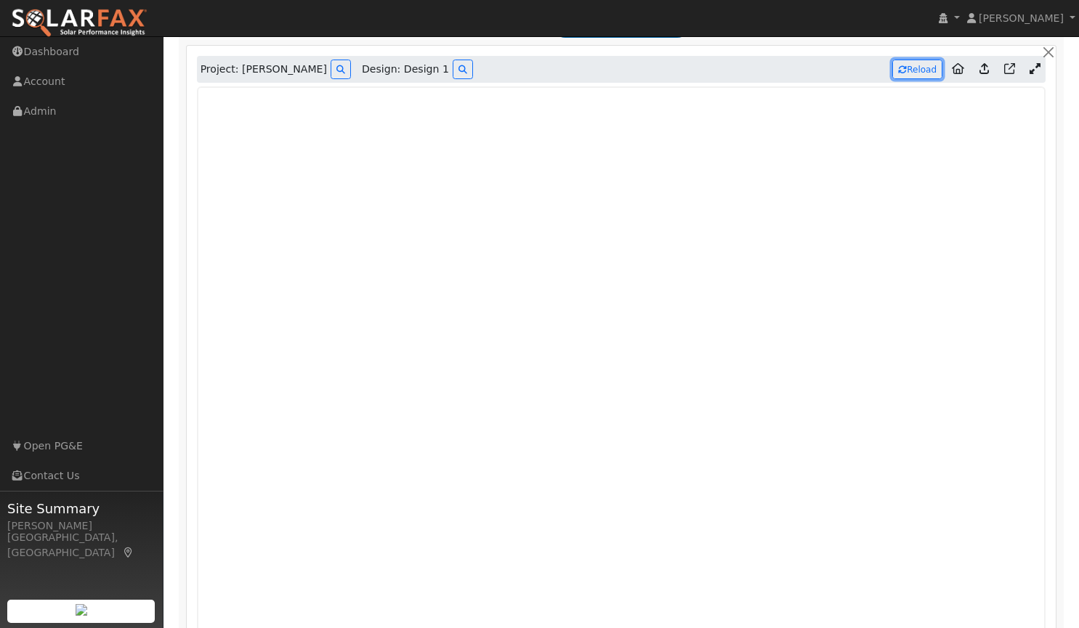
scroll to position [1000, 0]
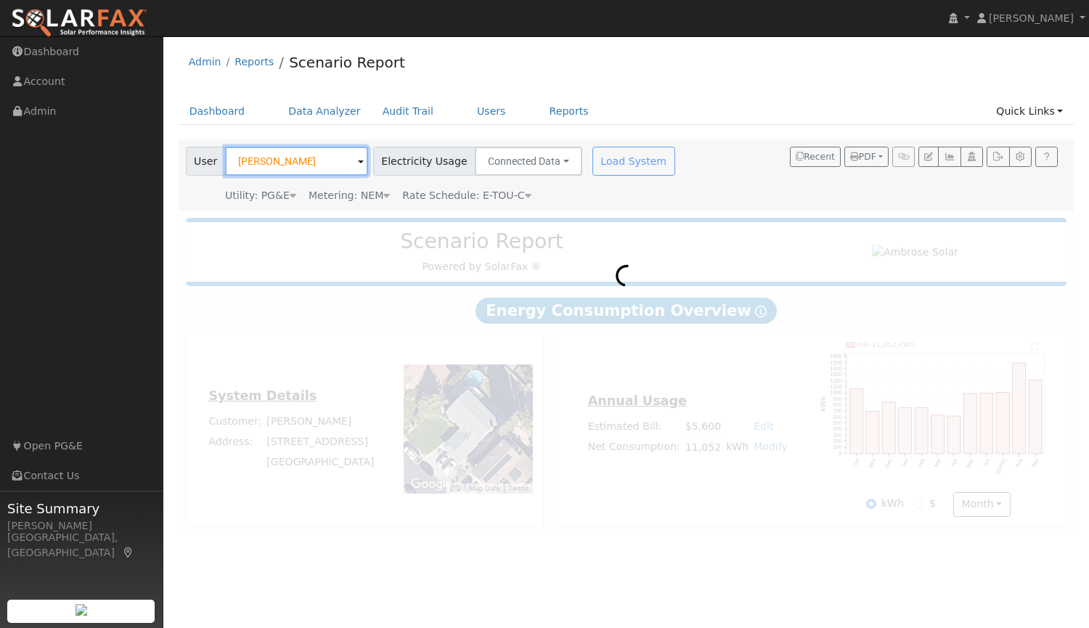
click at [310, 155] on input "[PERSON_NAME]" at bounding box center [296, 161] width 143 height 29
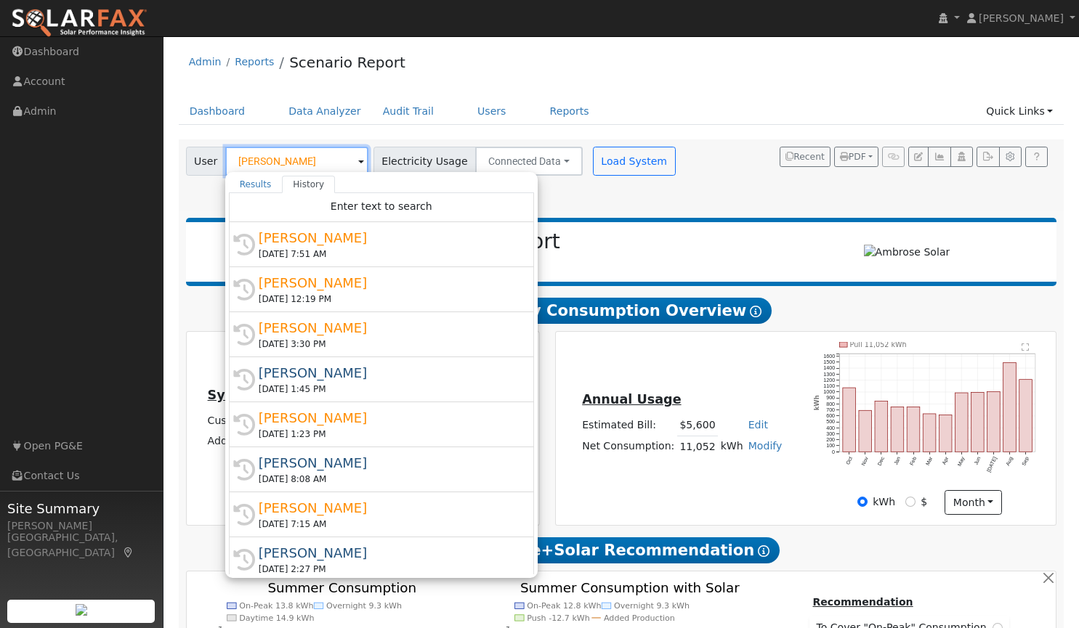
type input "[PERSON_NAME]"
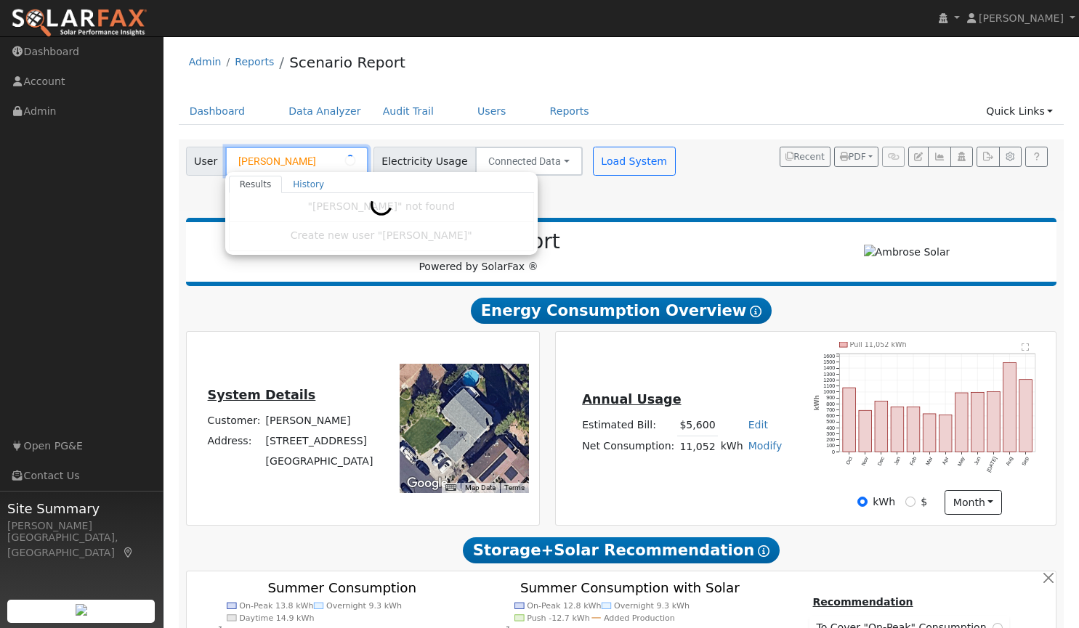
type input "16154"
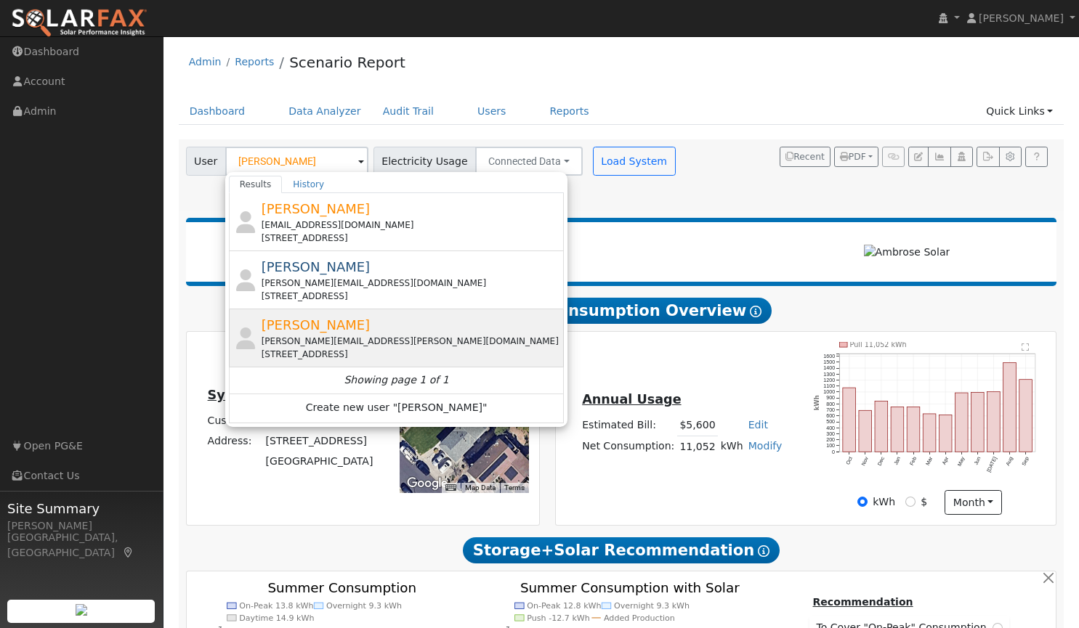
click at [320, 328] on span "[PERSON_NAME]" at bounding box center [315, 324] width 109 height 15
type input "[PERSON_NAME]"
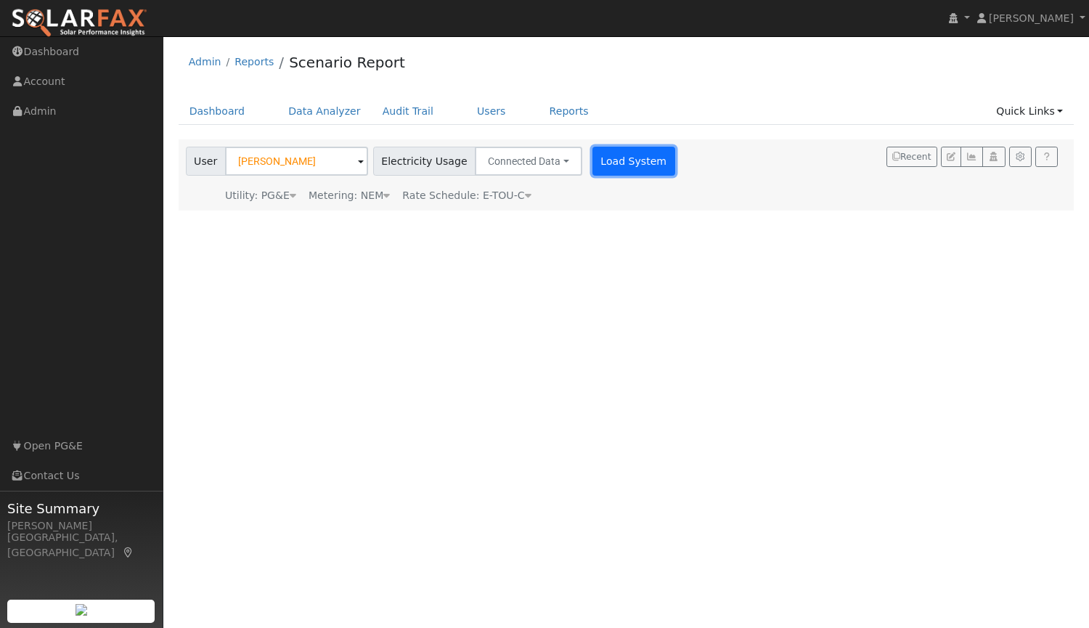
click at [597, 174] on button "Load System" at bounding box center [634, 161] width 83 height 29
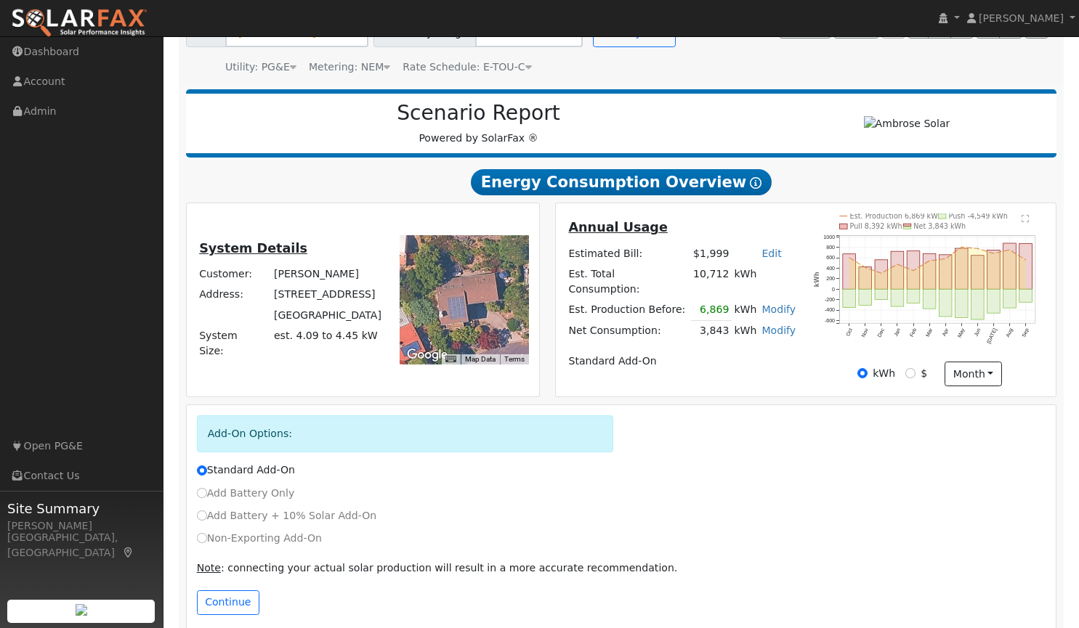
scroll to position [144, 0]
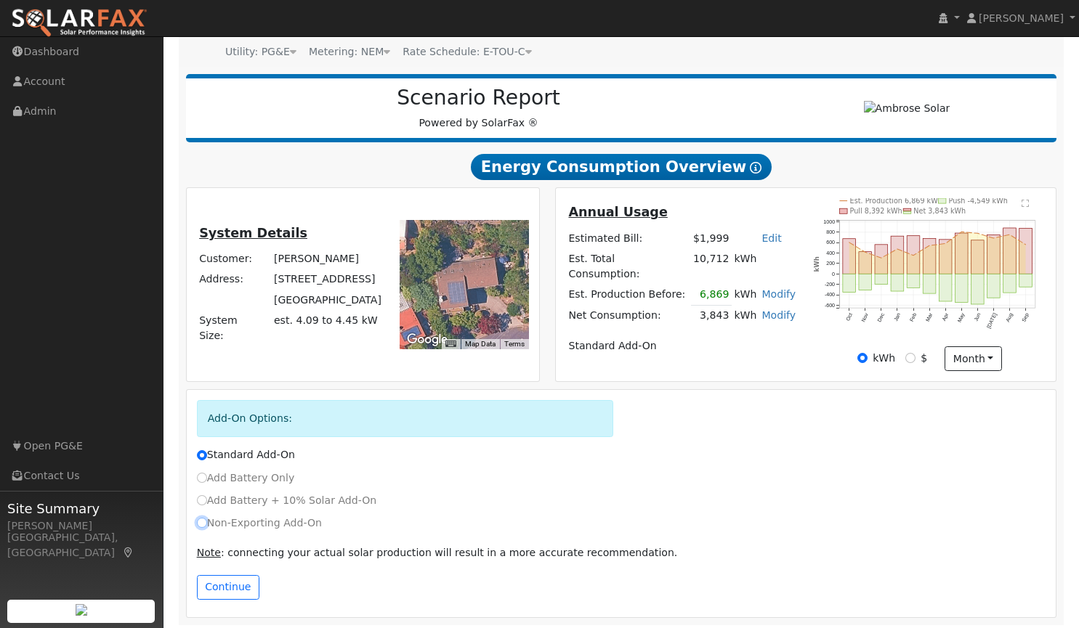
click at [202, 524] on input "Non-Exporting Add-On" at bounding box center [202, 523] width 10 height 10
radio input "true"
radio input "false"
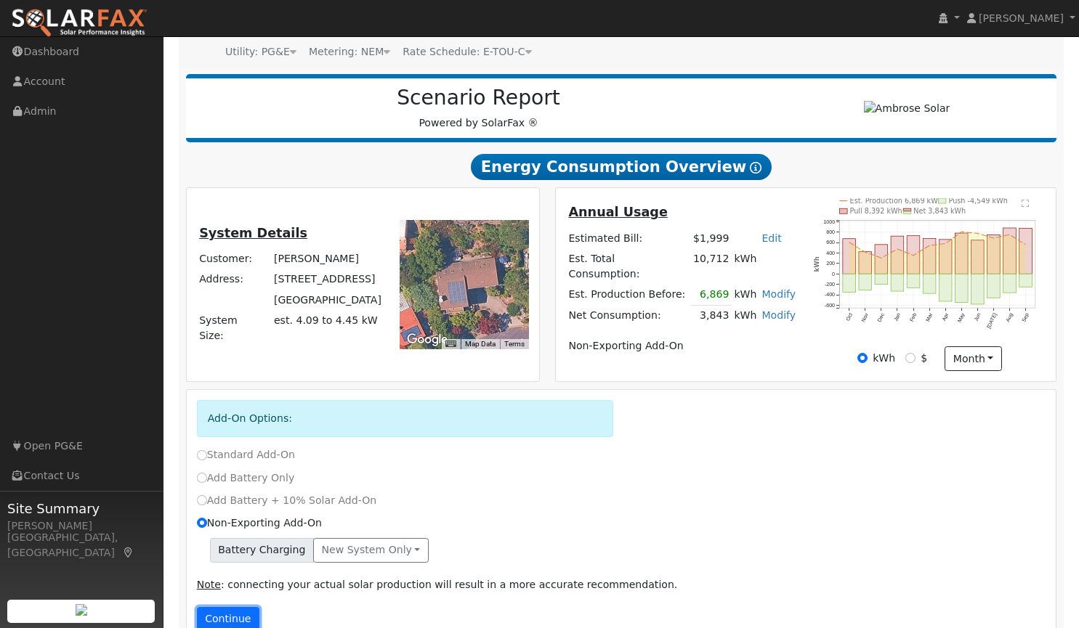
click at [226, 612] on button "Continue" at bounding box center [228, 619] width 62 height 25
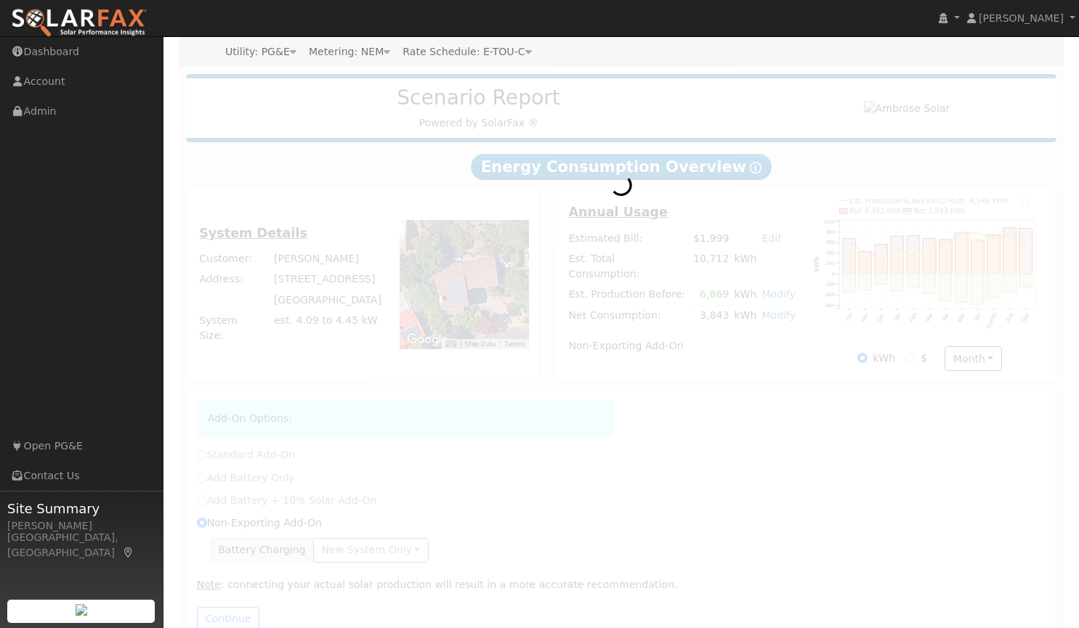
click at [368, 559] on div at bounding box center [621, 362] width 885 height 590
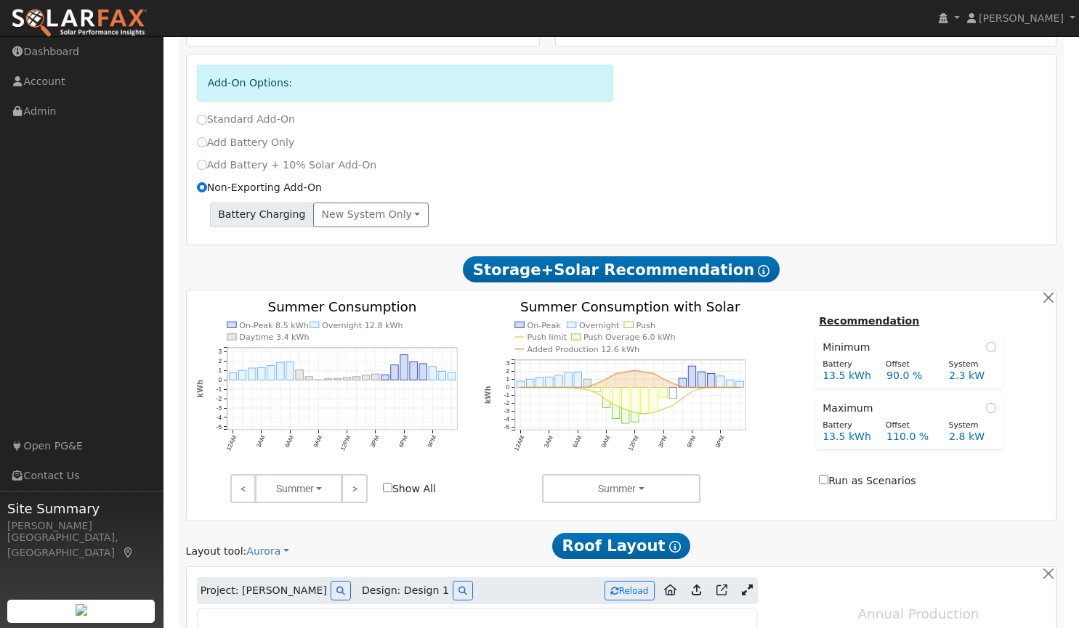
scroll to position [479, 0]
type input "5663"
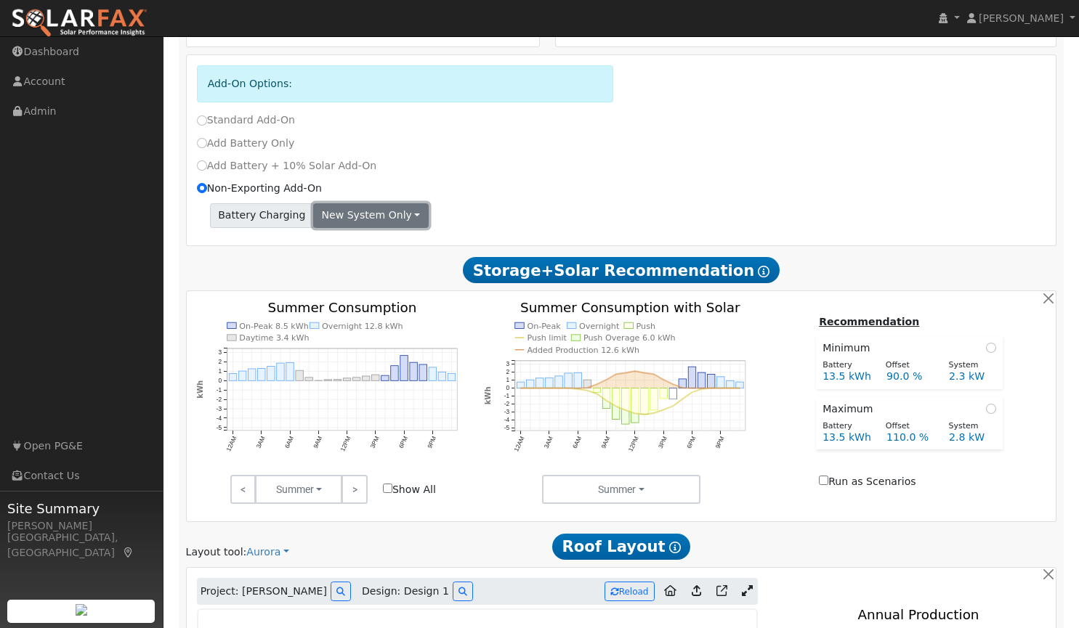
click at [381, 213] on button "New system only" at bounding box center [370, 215] width 115 height 25
click at [364, 270] on link "Both systems" at bounding box center [368, 266] width 108 height 20
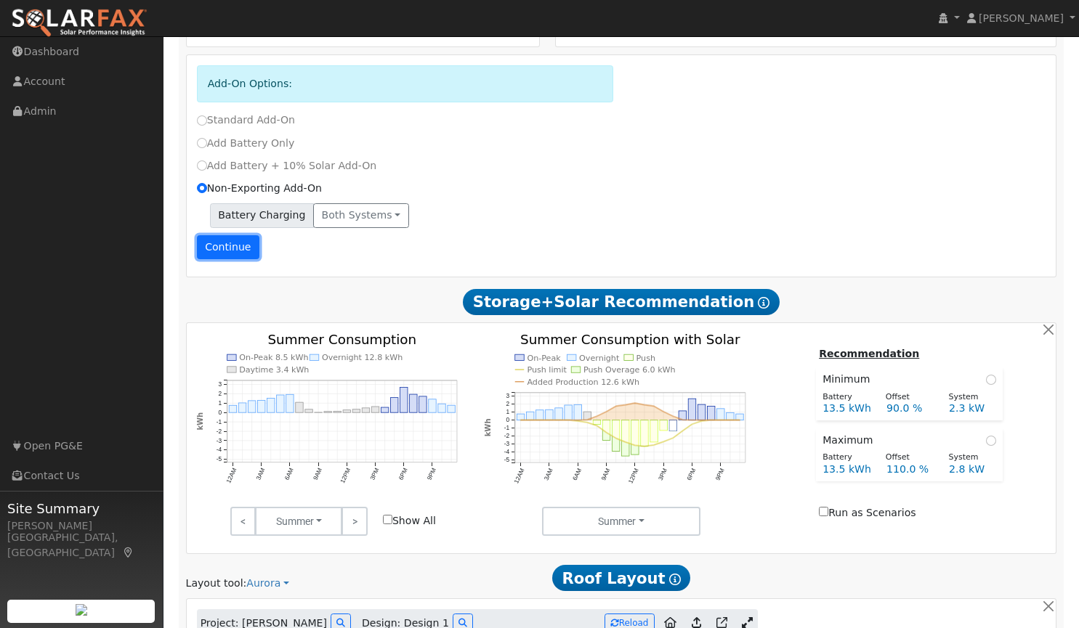
click at [232, 251] on button "Continue" at bounding box center [228, 247] width 62 height 25
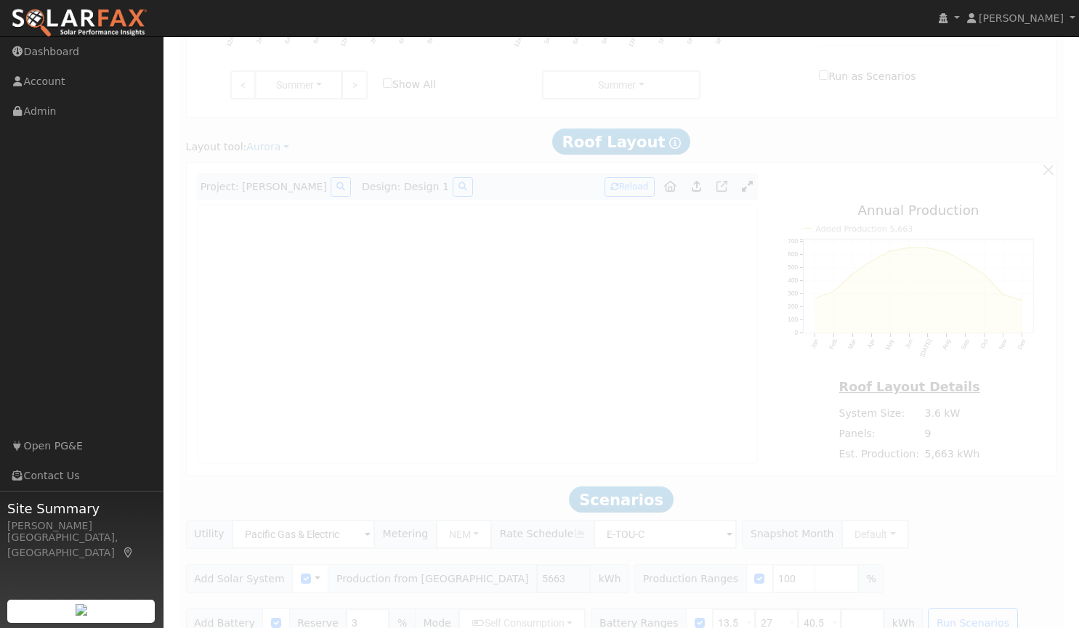
scroll to position [916, 0]
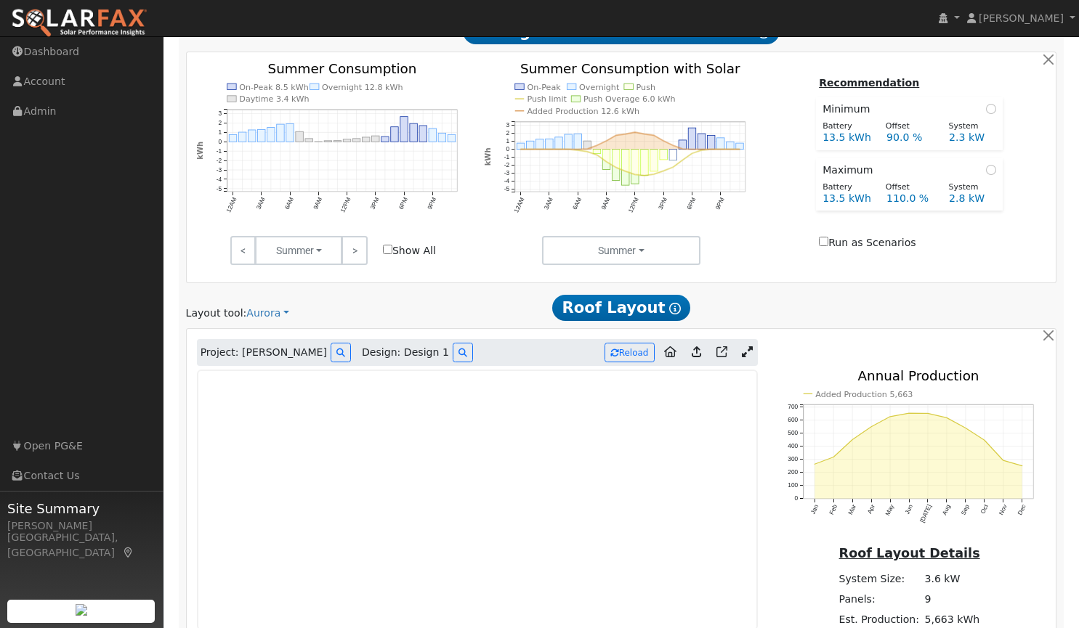
scroll to position [692, 0]
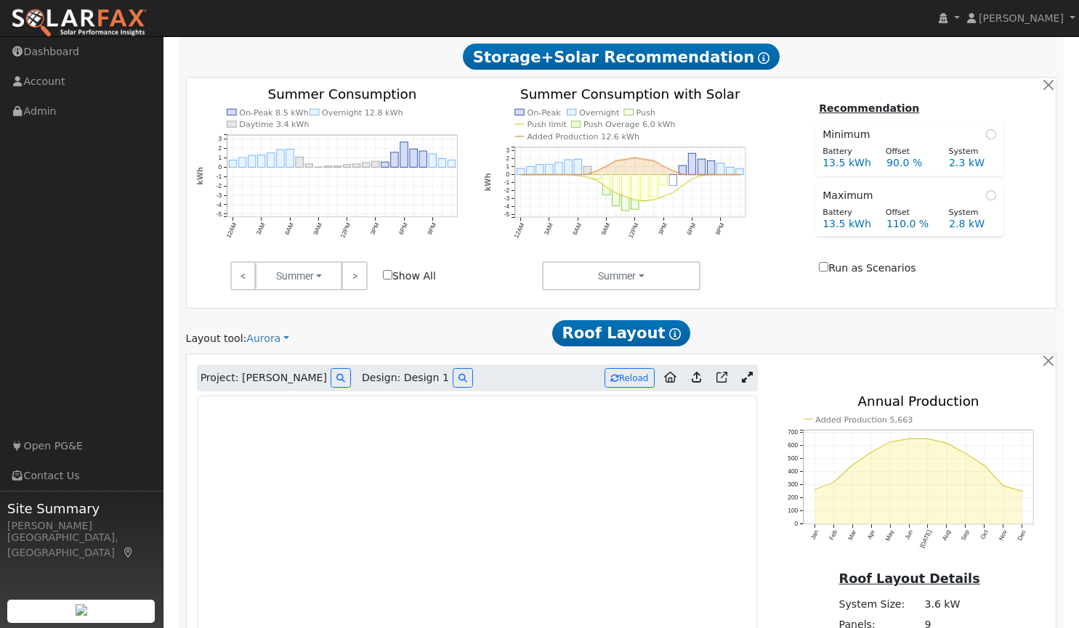
click at [747, 386] on link at bounding box center [746, 379] width 21 height 22
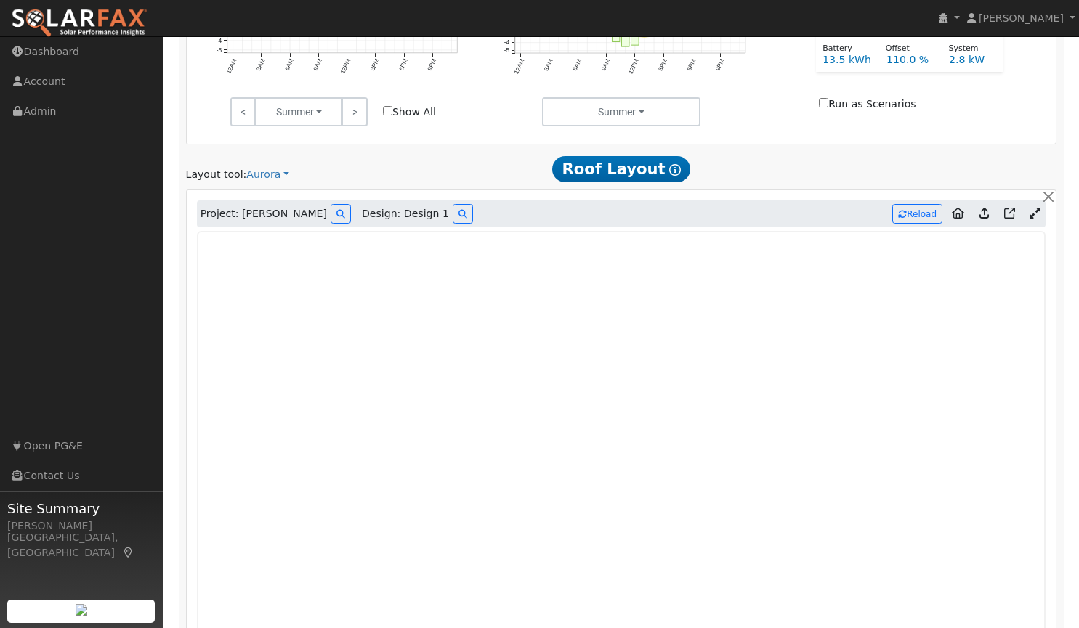
scroll to position [857, 0]
click at [986, 211] on icon at bounding box center [983, 212] width 9 height 11
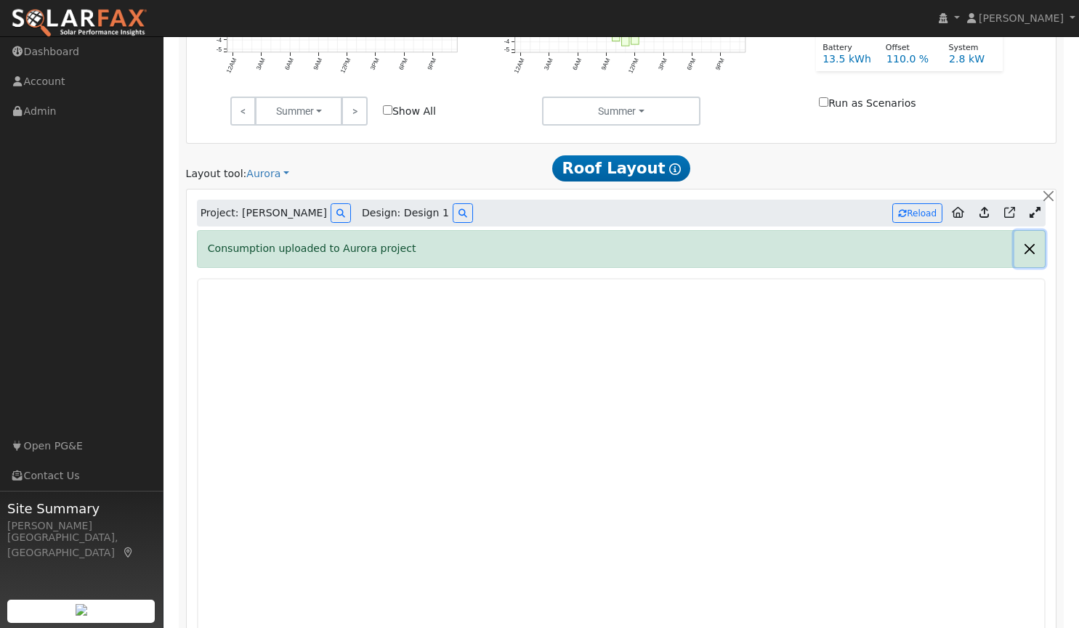
click at [1029, 252] on button "button" at bounding box center [1029, 249] width 31 height 36
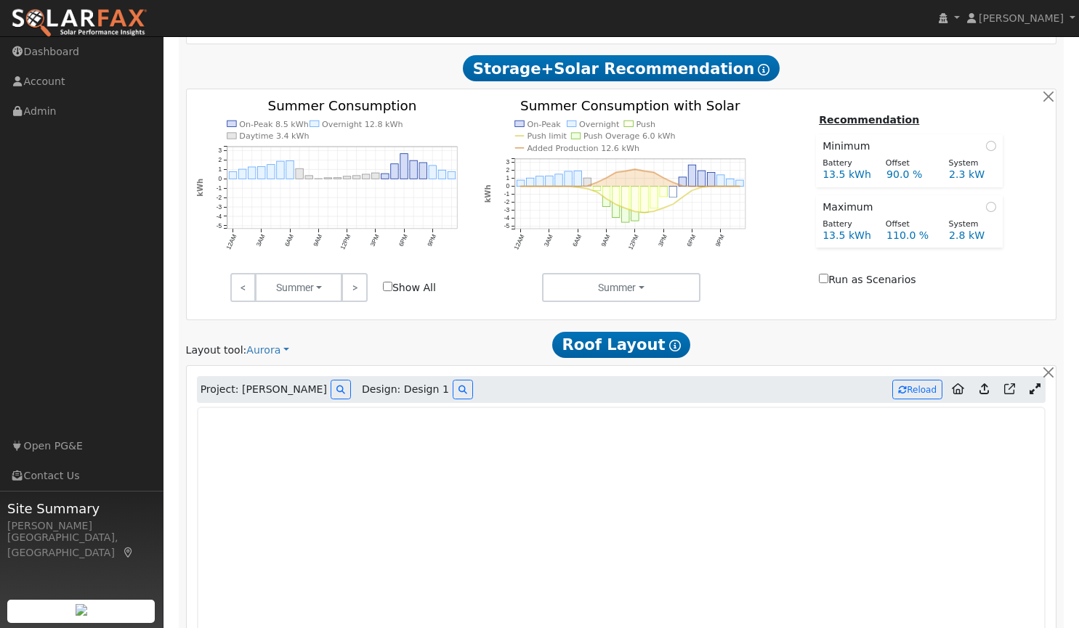
scroll to position [680, 0]
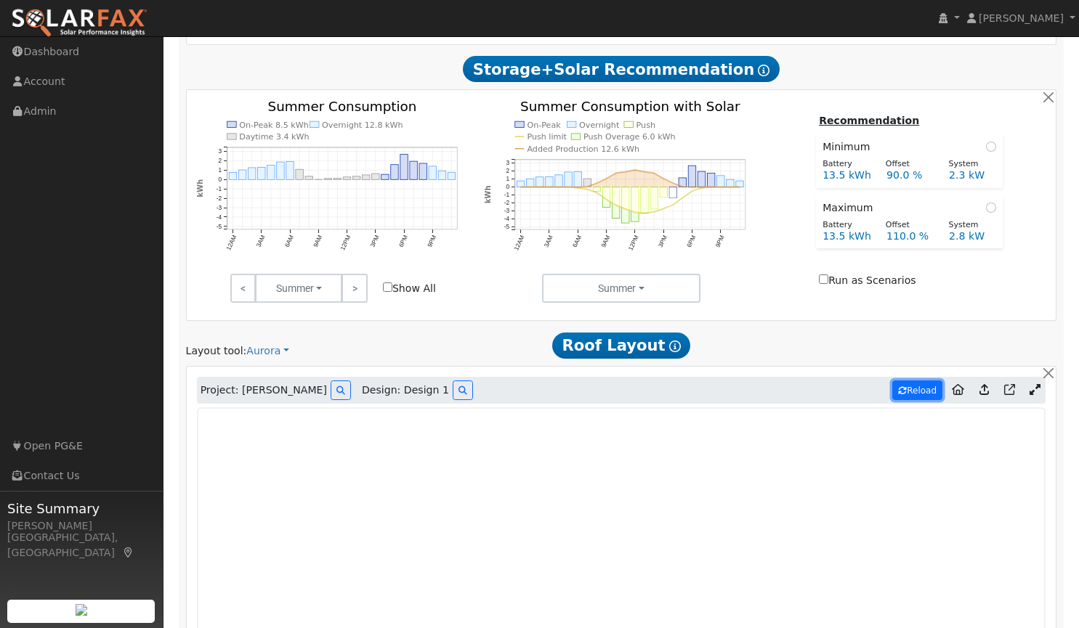
click at [913, 389] on button "Reload" at bounding box center [917, 391] width 50 height 20
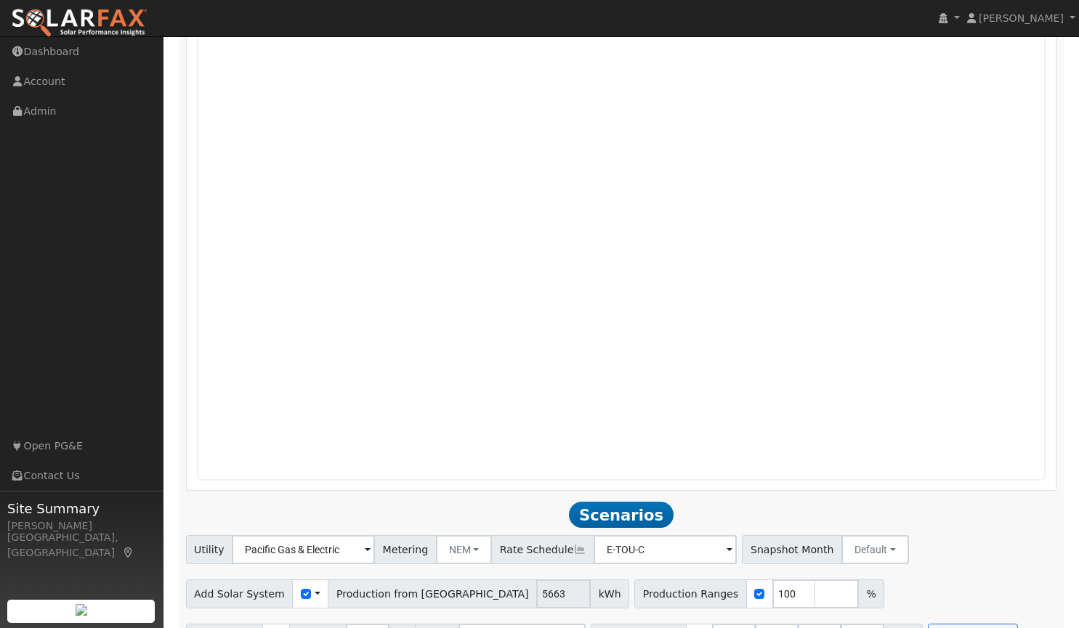
scroll to position [1220, 0]
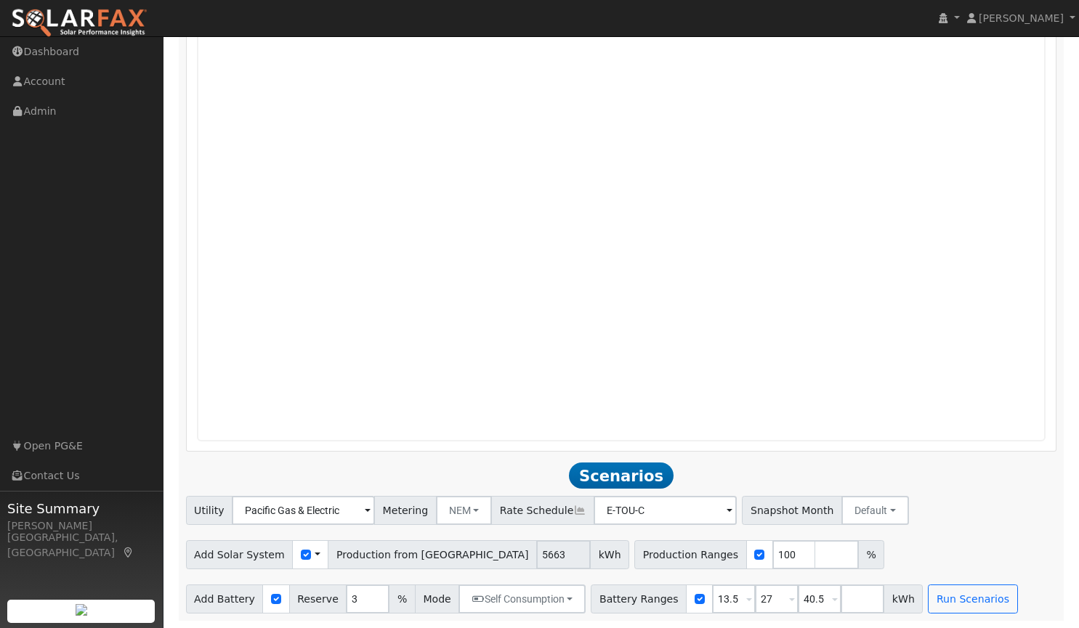
click at [686, 604] on div at bounding box center [699, 599] width 27 height 29
click at [694, 596] on input "checkbox" at bounding box center [699, 599] width 10 height 10
checkbox input "false"
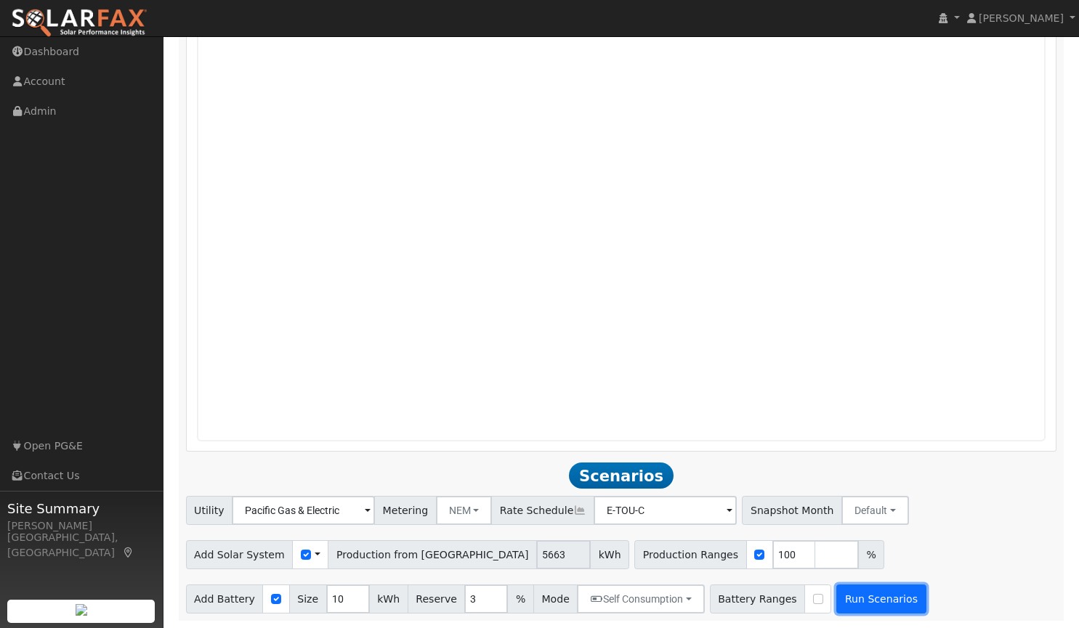
click at [837, 599] on button "Run Scenarios" at bounding box center [880, 599] width 89 height 29
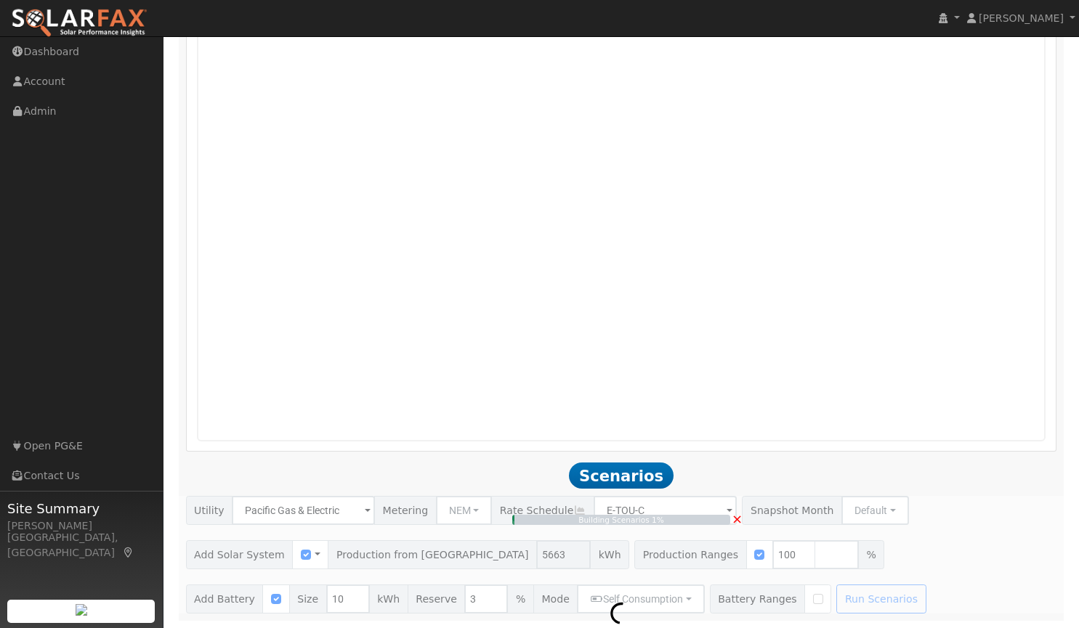
type input "3.8"
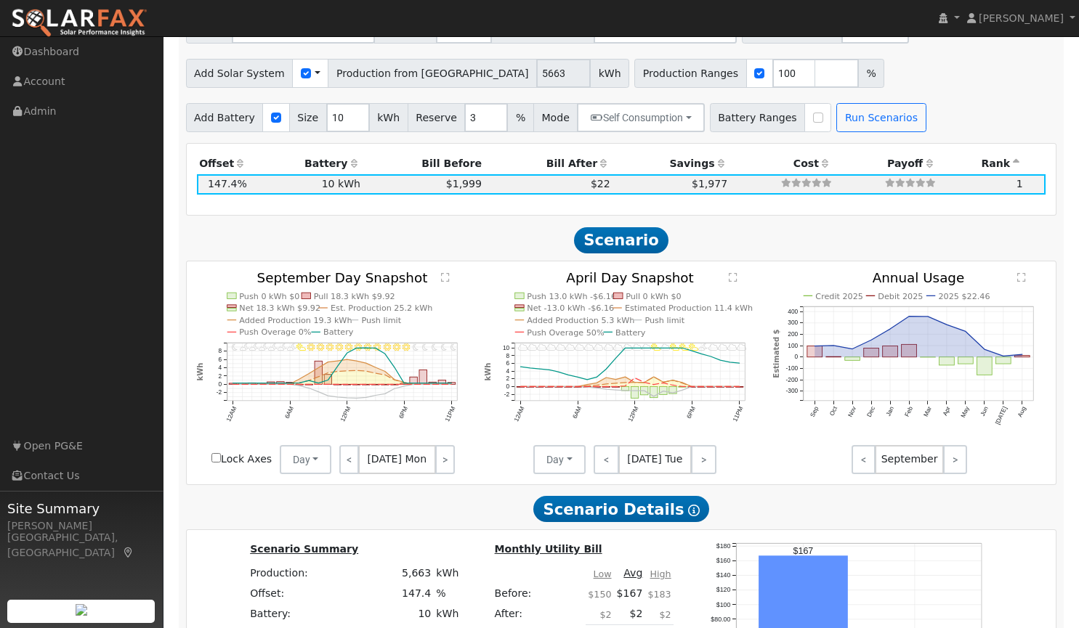
scroll to position [1715, 0]
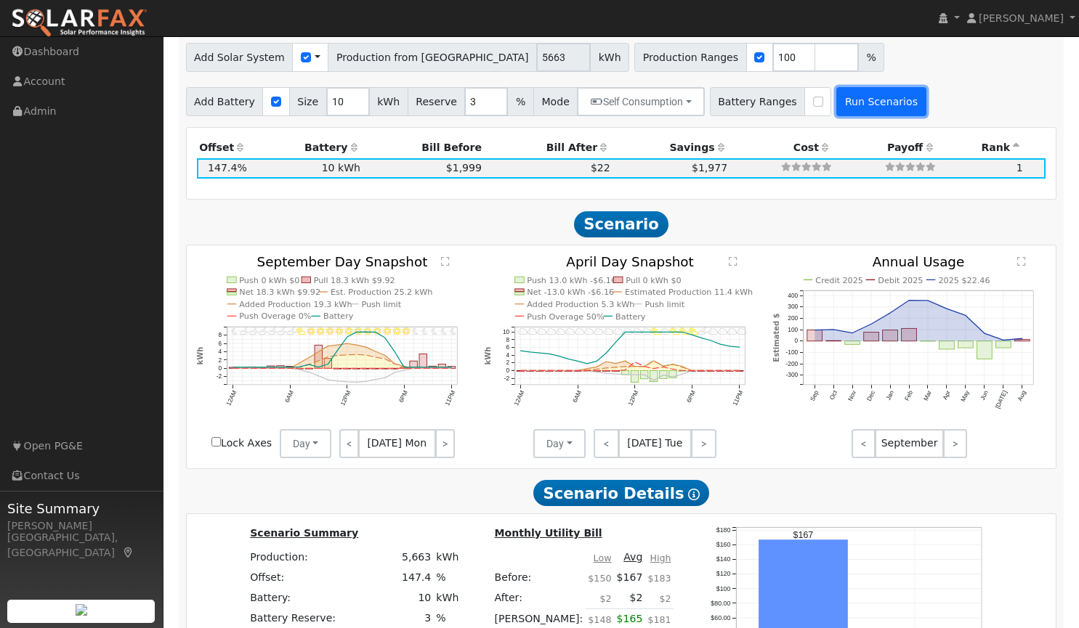
click at [854, 113] on button "Run Scenarios" at bounding box center [880, 101] width 89 height 29
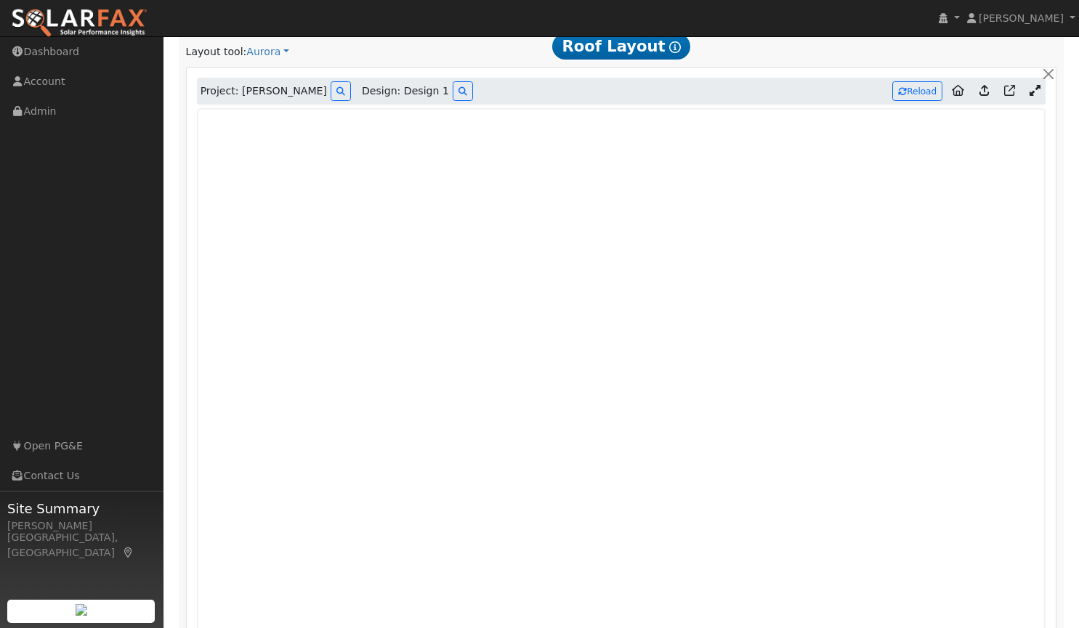
scroll to position [970, 0]
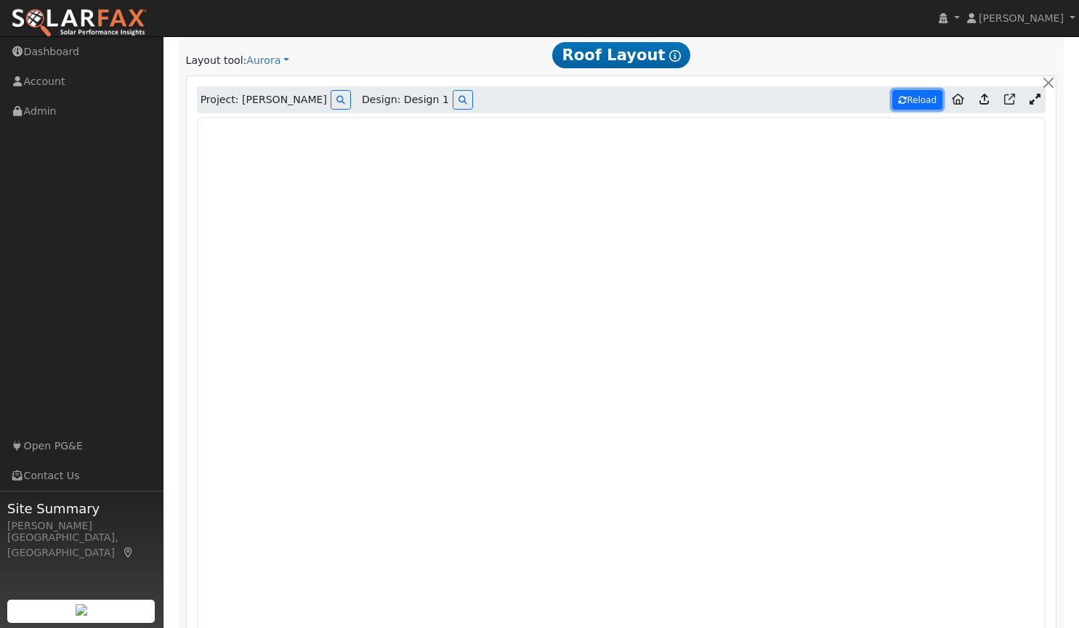
click at [923, 96] on button "Reload" at bounding box center [917, 100] width 50 height 20
type input "4987"
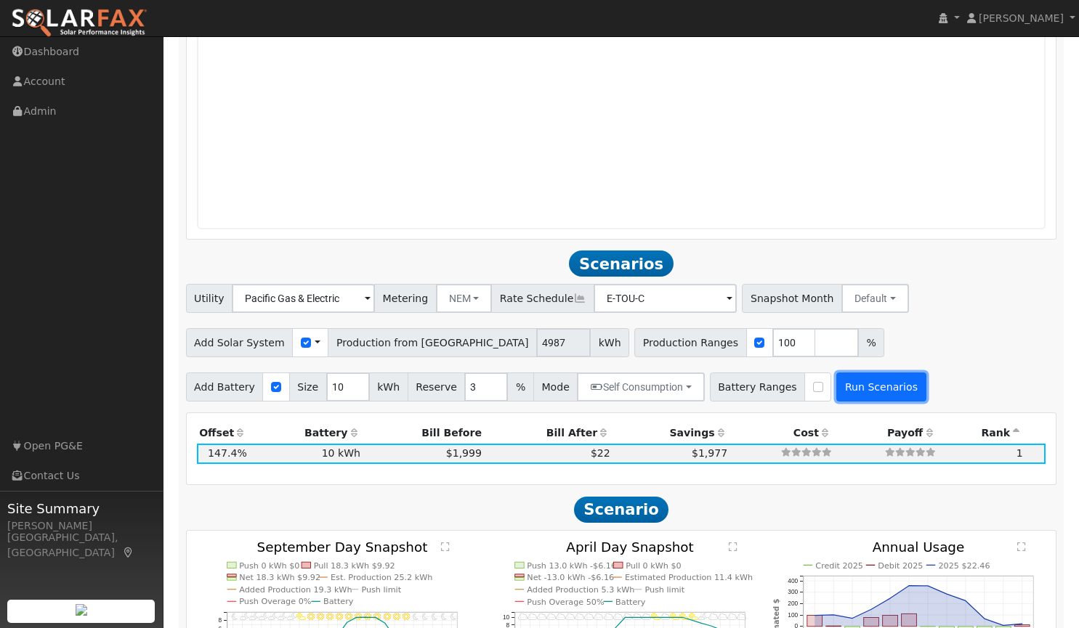
click at [836, 386] on button "Run Scenarios" at bounding box center [880, 387] width 89 height 29
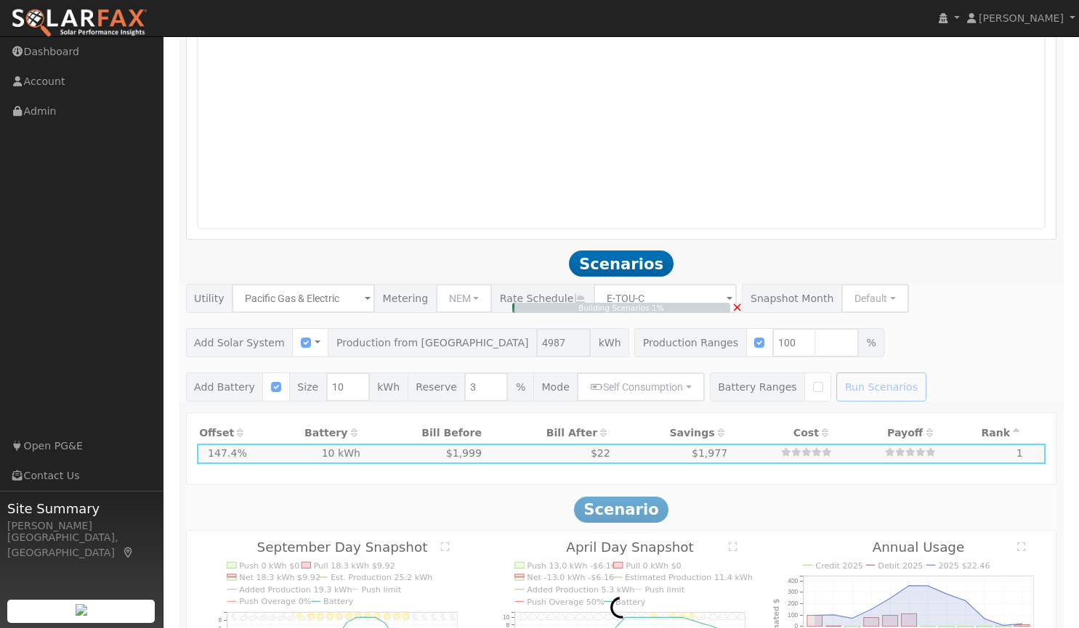
type input "3.3"
type input "$11,636"
type input "$7,091"
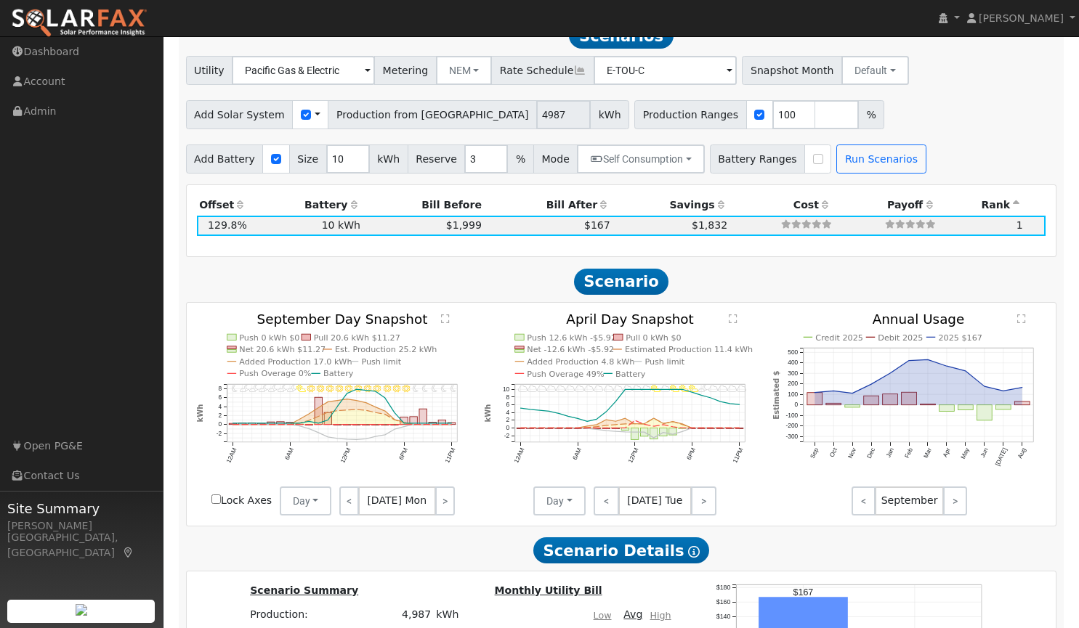
scroll to position [2261, 0]
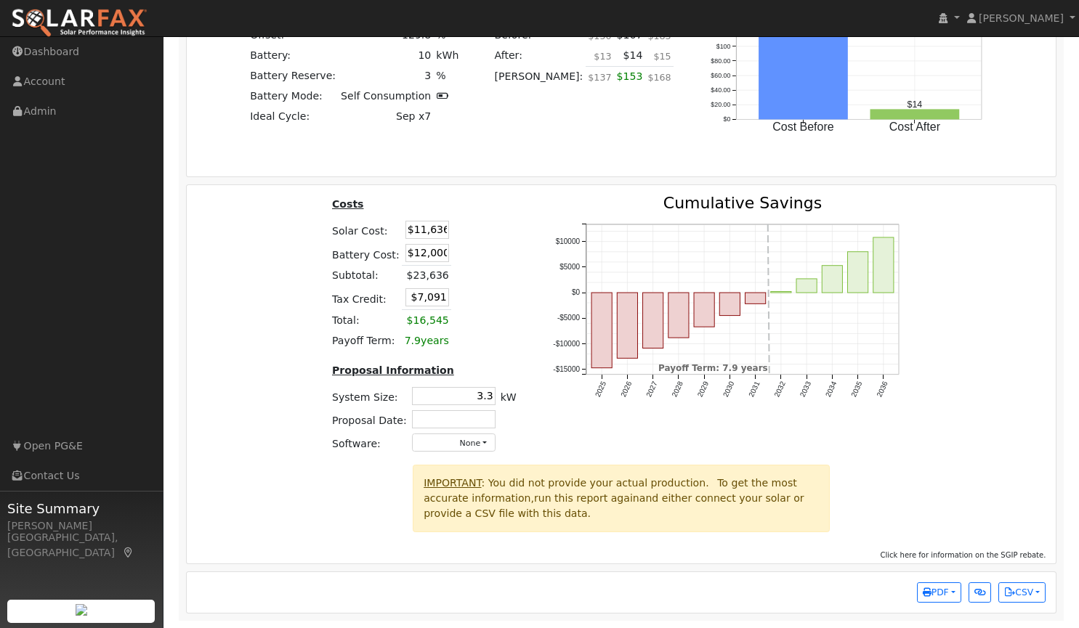
click at [725, 251] on div "Production Offset Battery Reserve Mode ACC Push Incentive Bill Before Bill Afte…" at bounding box center [621, 75] width 871 height 981
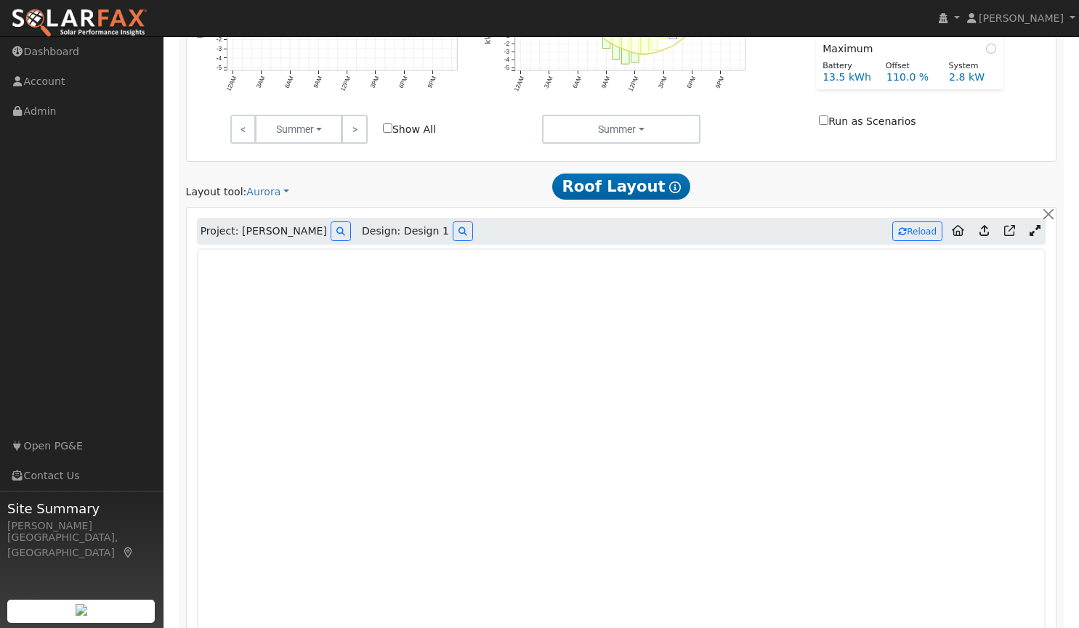
scroll to position [845, 0]
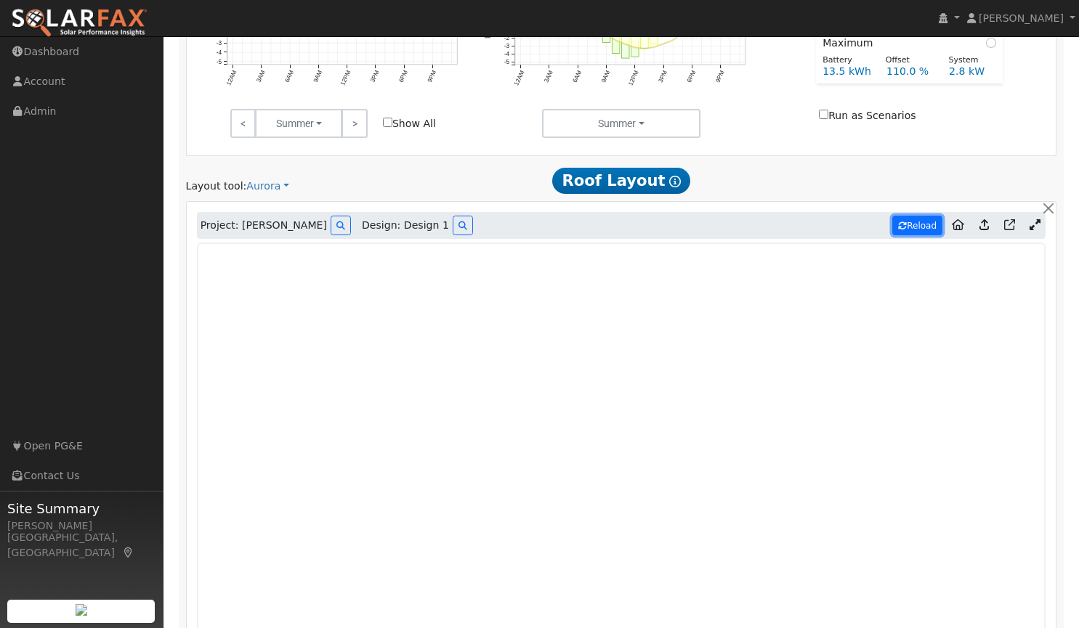
click at [910, 219] on button "Reload" at bounding box center [917, 226] width 50 height 20
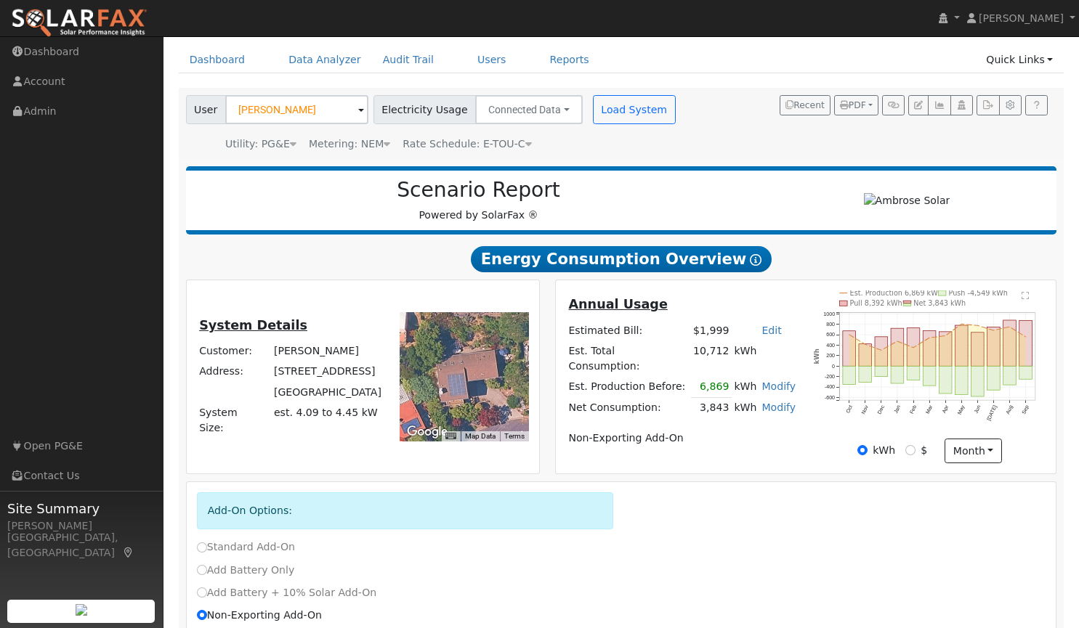
scroll to position [51, 0]
drag, startPoint x: 267, startPoint y: 381, endPoint x: 365, endPoint y: 378, distance: 97.4
click at [365, 378] on tr "Address: [STREET_ADDRESS]" at bounding box center [290, 372] width 187 height 20
copy tr "[STREET_ADDRESS]"
